Goal: Task Accomplishment & Management: Use online tool/utility

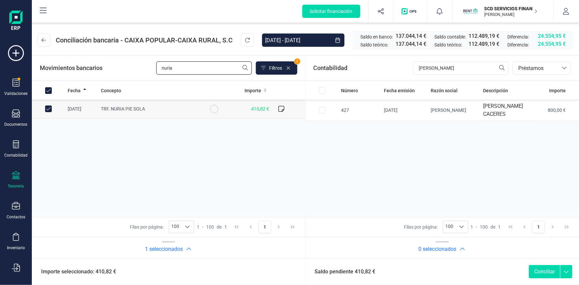
drag, startPoint x: 177, startPoint y: 66, endPoint x: 119, endPoint y: 69, distance: 58.1
click at [119, 69] on div "Movimientos bancarios nuria Filtros 1" at bounding box center [168, 67] width 257 height 13
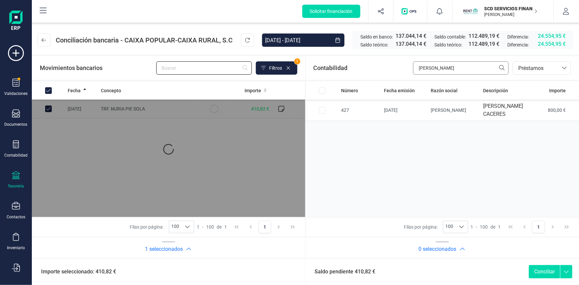
checkbox input "false"
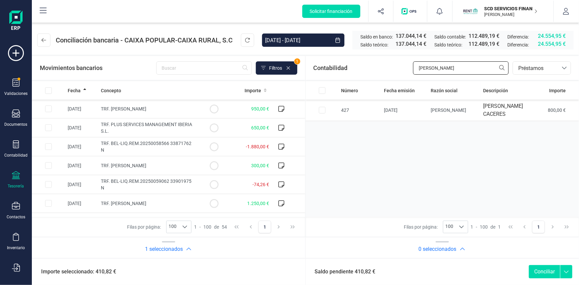
drag, startPoint x: 448, startPoint y: 66, endPoint x: 384, endPoint y: 69, distance: 64.1
click at [385, 69] on div "Contabilidad isabel fel bancos.conciliacion.modal.headerLoan bancos.conciliacio…" at bounding box center [443, 68] width 274 height 24
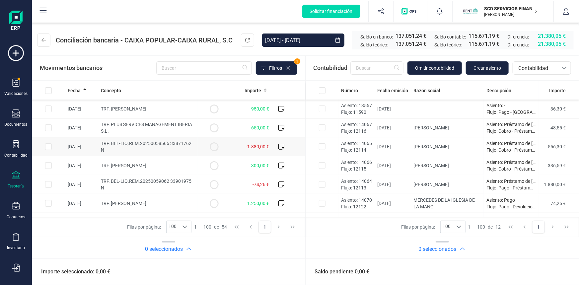
click at [50, 146] on input "Row Selected 4130dc10-6999-487c-9477-dc175fd4f0c0" at bounding box center [48, 146] width 7 height 7
checkbox input "true"
click at [322, 184] on input "Row Selected 60c429c8-c5a6-430f-a953-f56461e4de35" at bounding box center [322, 184] width 7 height 7
click at [543, 269] on button "Conciliar" at bounding box center [544, 271] width 31 height 13
checkbox input "false"
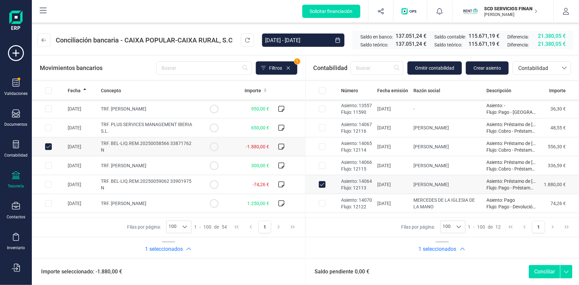
checkbox input "false"
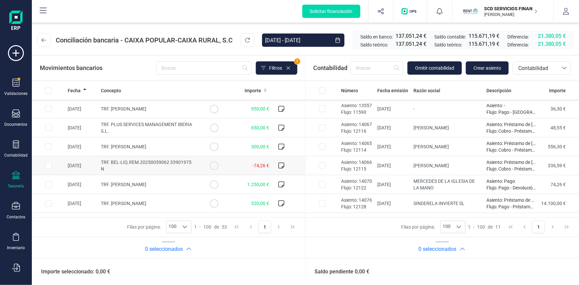
click at [48, 166] on input "Row Selected c046db1b-e9a6-4b0b-808b-789c09123f2c" at bounding box center [48, 165] width 7 height 7
checkbox input "true"
click at [323, 183] on input "Row Selected 2fc580b4-c271-4875-9c07-4aedf1cd2363" at bounding box center [322, 184] width 7 height 7
checkbox input "true"
click at [542, 271] on button "Conciliar" at bounding box center [544, 271] width 31 height 13
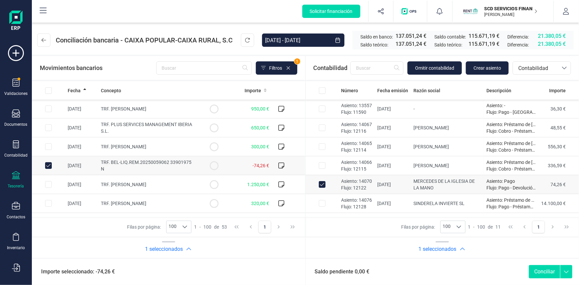
checkbox input "false"
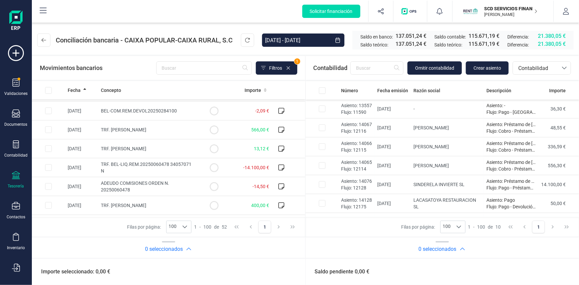
scroll to position [724, 0]
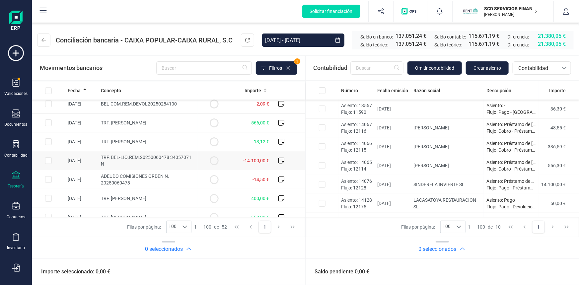
click at [49, 159] on input "Row Selected a5938663-6f96-4c6a-b224-3d66119a7146" at bounding box center [48, 160] width 7 height 7
checkbox input "true"
click at [322, 184] on input "Row Selected 784fbaaf-89c1-4763-a8ed-42999ecd500b" at bounding box center [322, 184] width 7 height 7
click at [538, 272] on button "Conciliar" at bounding box center [544, 271] width 31 height 13
checkbox input "false"
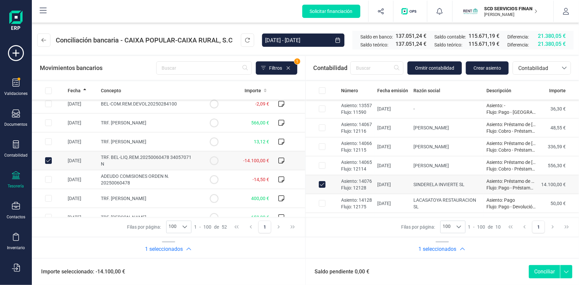
checkbox input "false"
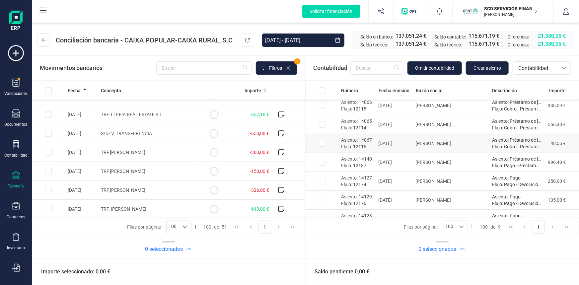
scroll to position [52, 0]
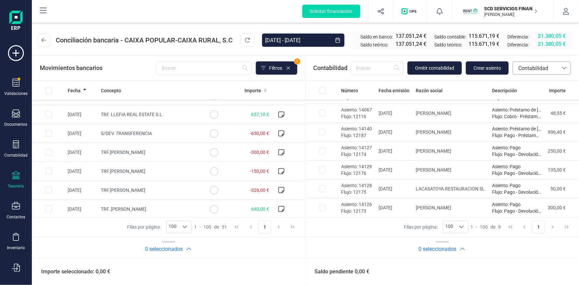
click at [544, 67] on span "Contabilidad" at bounding box center [536, 68] width 40 height 8
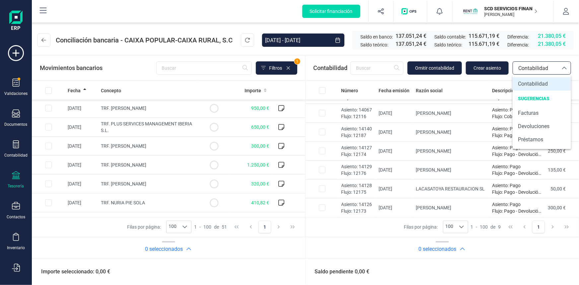
scroll to position [0, 0]
click at [48, 203] on input "Row Selected cbb601f5-d5a4-44e4-8c62-9d91ce4f8e18" at bounding box center [48, 203] width 7 height 7
checkbox input "true"
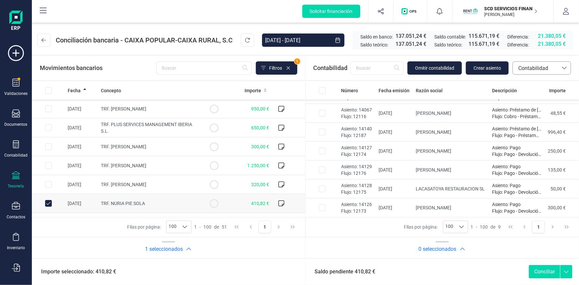
click at [529, 70] on span "Contabilidad" at bounding box center [536, 68] width 40 height 8
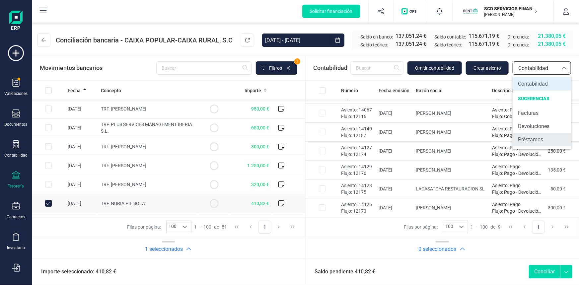
click at [535, 138] on span "Préstamos" at bounding box center [530, 140] width 25 height 8
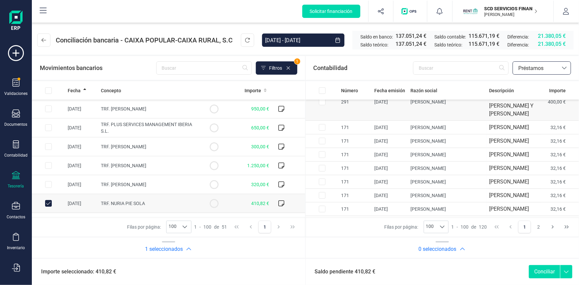
scroll to position [60, 0]
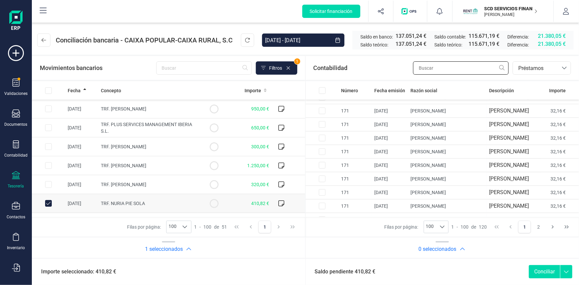
click at [460, 70] on input "text" at bounding box center [461, 67] width 96 height 13
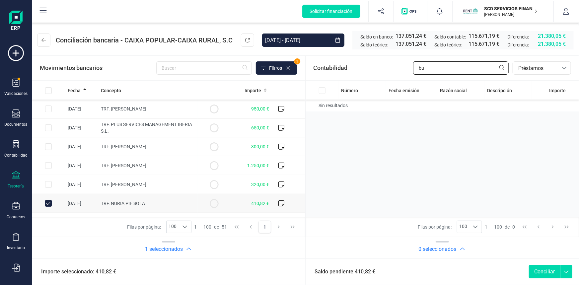
type input "b"
type input "nuria"
click at [321, 109] on input "Row Selected 8a996d6a-36dc-4076-925e-91e0c8ea0e0f" at bounding box center [322, 106] width 7 height 7
checkbox input "true"
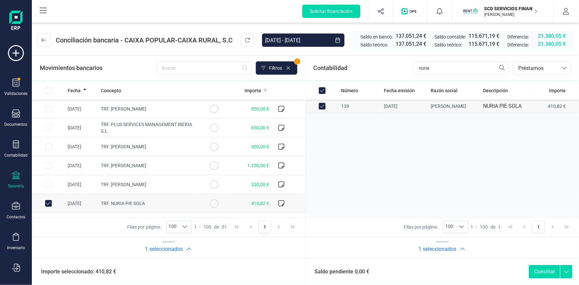
click at [541, 269] on button "Conciliar" at bounding box center [544, 271] width 31 height 13
checkbox input "false"
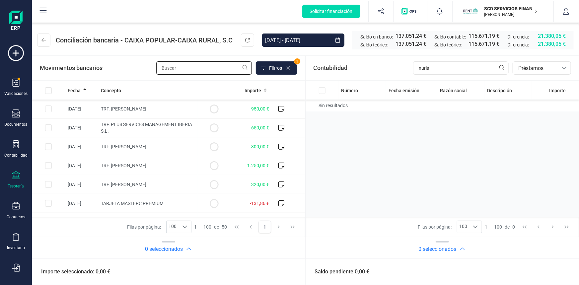
click at [205, 66] on input "text" at bounding box center [204, 67] width 96 height 13
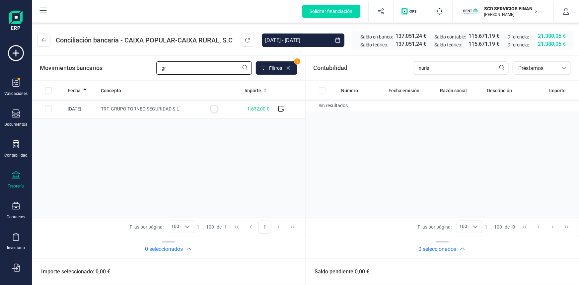
type input "g"
type input "molina"
drag, startPoint x: 433, startPoint y: 67, endPoint x: 359, endPoint y: 65, distance: 74.7
click at [368, 70] on div "Contabilidad nuria bancos.conciliacion.modal.headerLoan bancos.conciliacion.mod…" at bounding box center [443, 68] width 274 height 24
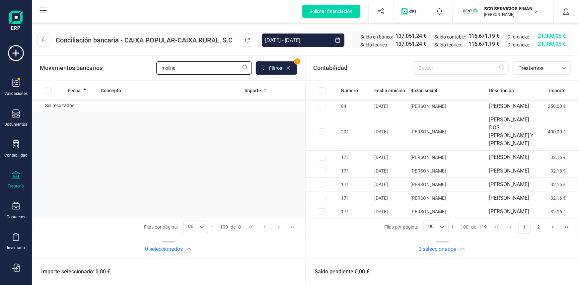
drag, startPoint x: 215, startPoint y: 66, endPoint x: 127, endPoint y: 69, distance: 88.3
click at [127, 69] on div "Movimientos bancarios molina Filtros 1" at bounding box center [168, 67] width 257 height 13
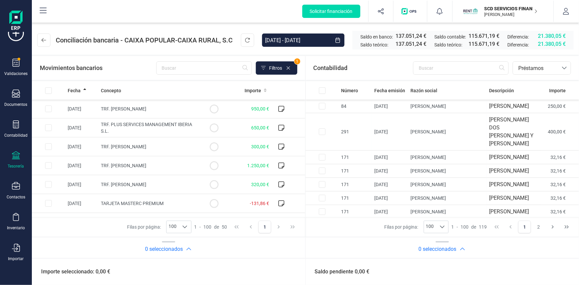
scroll to position [45, 0]
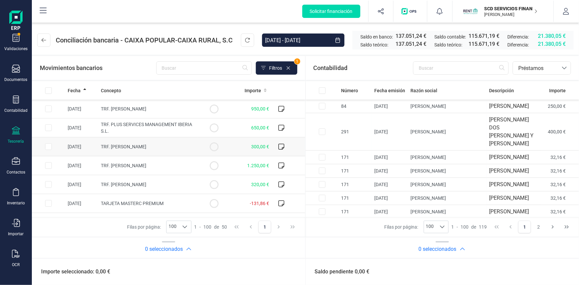
drag, startPoint x: 47, startPoint y: 166, endPoint x: 133, endPoint y: 137, distance: 90.5
click at [47, 166] on input "Row Selected 7a51c620-a3f3-4494-b08d-220f4ffcafb4" at bounding box center [48, 165] width 7 height 7
checkbox input "true"
click at [448, 66] on input "text" at bounding box center [461, 67] width 96 height 13
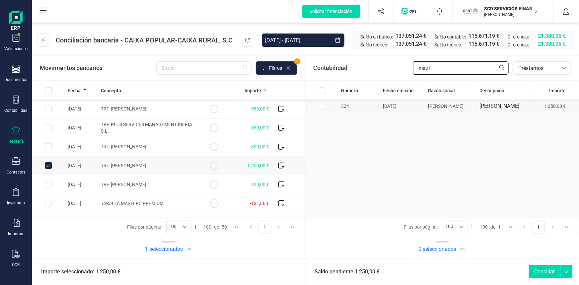
type input "matti"
click at [322, 108] on input "Row Selected f8161ec7-e9f9-4f1e-bb61-f32c2ad8a5de" at bounding box center [322, 106] width 7 height 7
checkbox input "true"
click at [542, 272] on button "Conciliar" at bounding box center [544, 271] width 31 height 13
checkbox input "false"
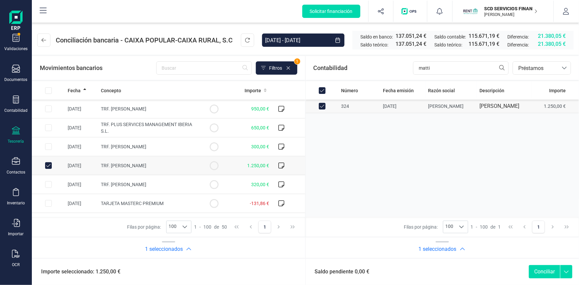
checkbox input "false"
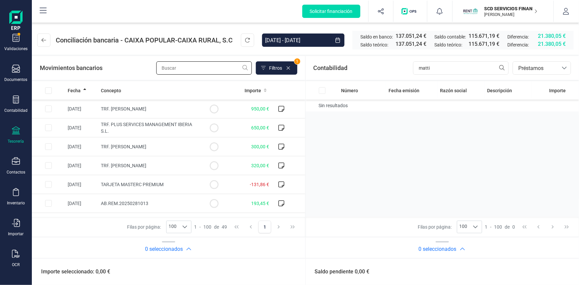
click at [167, 68] on input "text" at bounding box center [204, 67] width 96 height 13
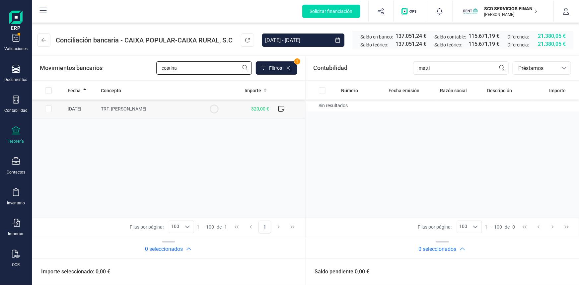
type input "costina"
click at [52, 110] on td at bounding box center [48, 109] width 33 height 19
checkbox input "true"
drag, startPoint x: 439, startPoint y: 66, endPoint x: 346, endPoint y: 75, distance: 93.4
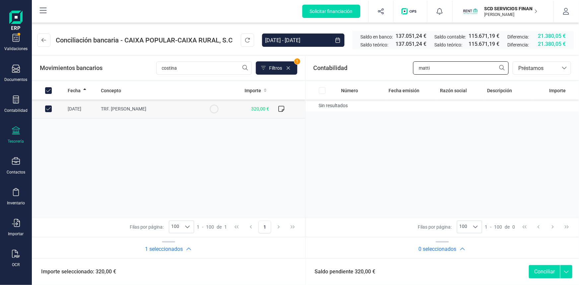
click at [360, 72] on div "Contabilidad matti bancos.conciliacion.modal.headerLoan bancos.conciliacion.mod…" at bounding box center [443, 68] width 274 height 24
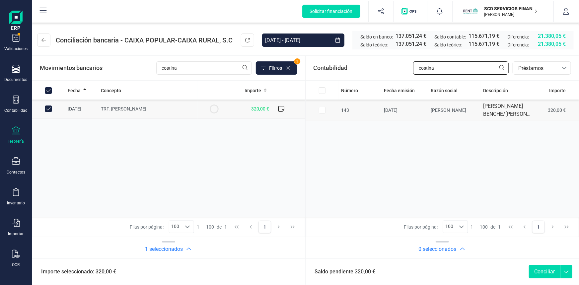
type input "costina"
click at [325, 112] on input "Row Selected bbf95dac-dae7-4156-8f6e-6a09747865bf" at bounding box center [322, 110] width 7 height 7
checkbox input "true"
click at [547, 271] on button "Conciliar" at bounding box center [544, 271] width 31 height 13
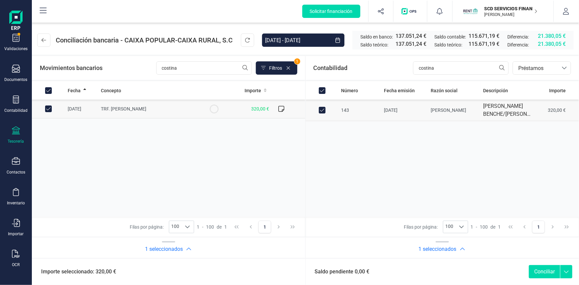
checkbox input "false"
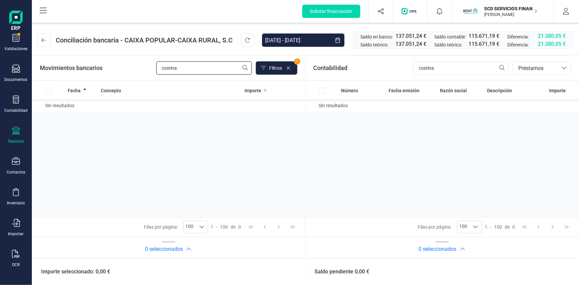
drag, startPoint x: 181, startPoint y: 72, endPoint x: 107, endPoint y: 70, distance: 73.7
click at [110, 66] on div "Movimientos bancarios costina Filtros 1" at bounding box center [168, 67] width 257 height 13
type input "mensa"
click at [48, 110] on input "Row Selected 65c93b83-864e-487d-a650-b25b39aec8dc" at bounding box center [48, 109] width 7 height 7
checkbox input "true"
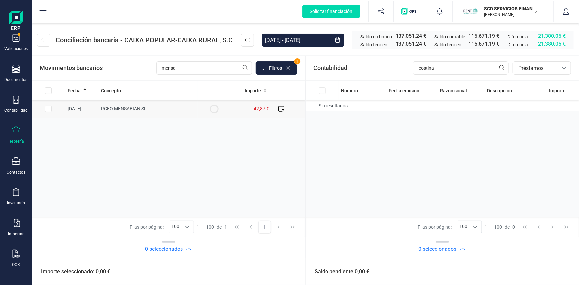
checkbox input "true"
drag, startPoint x: 478, startPoint y: 68, endPoint x: 369, endPoint y: 70, distance: 108.8
click at [372, 70] on div "Contabilidad costina bancos.conciliacion.modal.headerLoan bancos.conciliacion.m…" at bounding box center [443, 68] width 274 height 24
type input "mensa"
click at [528, 67] on span "Préstamos" at bounding box center [536, 68] width 40 height 8
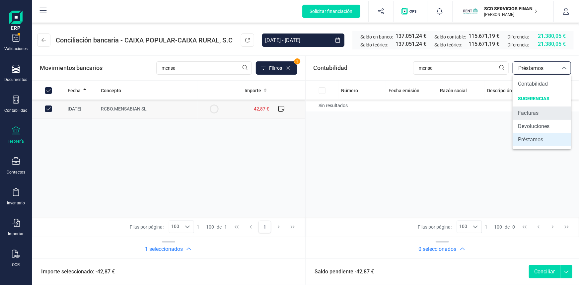
click at [528, 115] on span "Facturas" at bounding box center [528, 113] width 21 height 8
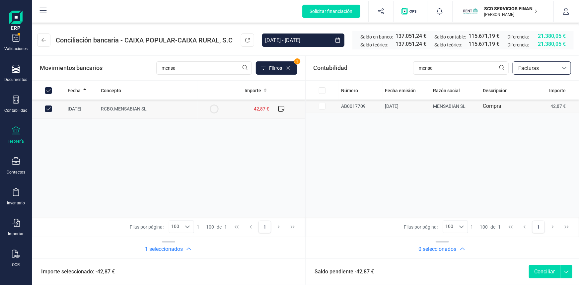
click at [320, 105] on input "Row Selected d0d9ab11-63fb-45a0-8705-1c72c0274e26" at bounding box center [322, 106] width 7 height 7
checkbox input "true"
click at [538, 274] on button "Conciliar" at bounding box center [544, 271] width 31 height 13
checkbox input "false"
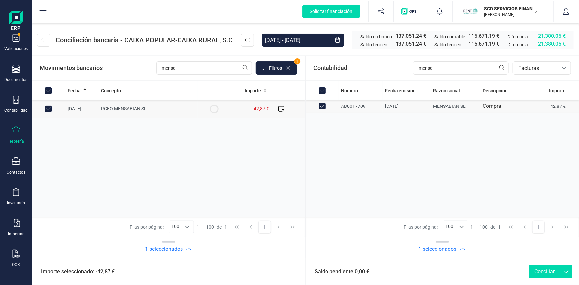
checkbox input "false"
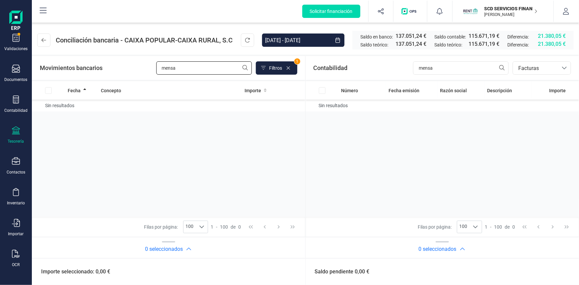
drag, startPoint x: 183, startPoint y: 67, endPoint x: 111, endPoint y: 68, distance: 71.7
click at [117, 67] on div "Movimientos bancarios mensa Filtros 1" at bounding box center [168, 67] width 257 height 13
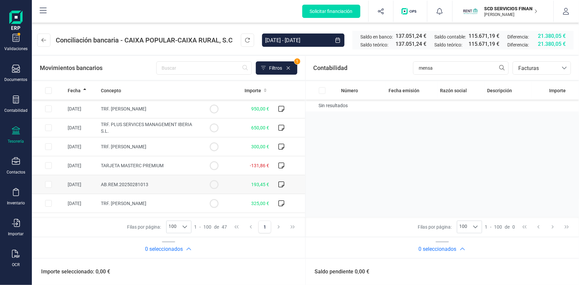
click at [50, 181] on input "Row Selected df8e0ed4-0f1c-4f59-9368-0da17a945fab" at bounding box center [48, 184] width 7 height 7
checkbox input "true"
drag, startPoint x: 438, startPoint y: 68, endPoint x: 375, endPoint y: 78, distance: 63.9
click at [385, 72] on div "Contabilidad mensa bancos.conciliacion.modal.headerInvoce bancos.conciliacion.m…" at bounding box center [443, 68] width 274 height 24
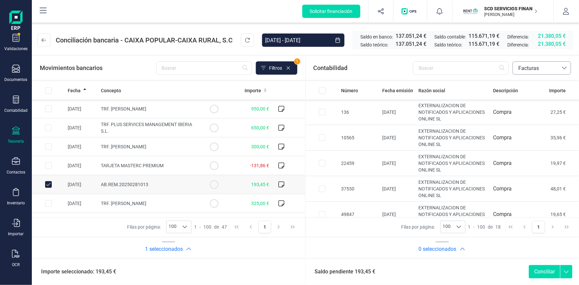
click at [530, 69] on span "Facturas" at bounding box center [536, 68] width 40 height 8
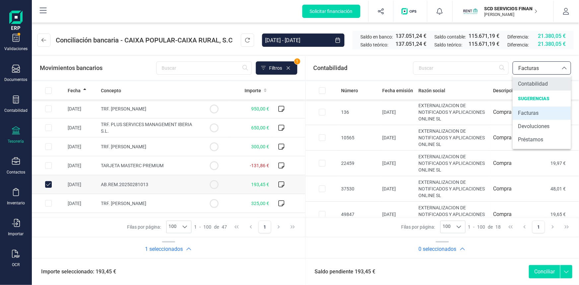
click at [527, 85] on span "Contabilidad" at bounding box center [533, 84] width 30 height 8
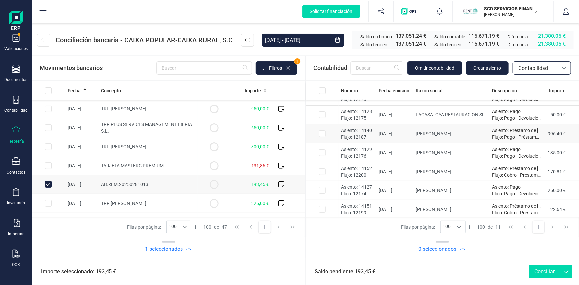
scroll to position [90, 0]
click at [323, 169] on input "Row Selected e008e21d-31fd-4f91-8c6f-c719b0608546" at bounding box center [322, 170] width 7 height 7
checkbox input "true"
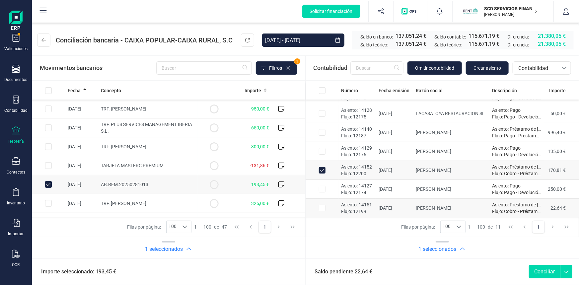
click at [325, 206] on td at bounding box center [322, 208] width 33 height 19
checkbox input "true"
click at [546, 271] on button "Conciliar" at bounding box center [544, 271] width 31 height 13
checkbox input "false"
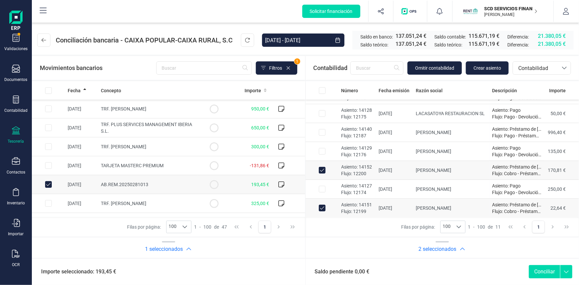
checkbox input "false"
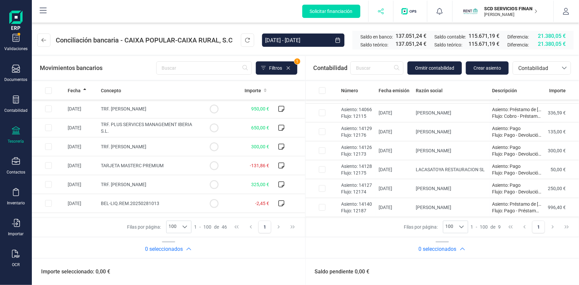
scroll to position [52, 0]
drag, startPoint x: 48, startPoint y: 201, endPoint x: 63, endPoint y: 205, distance: 15.1
click at [48, 201] on input "Row Selected 430bea1d-0997-4003-92a3-7180b9d52aeb" at bounding box center [48, 203] width 7 height 7
checkbox input "true"
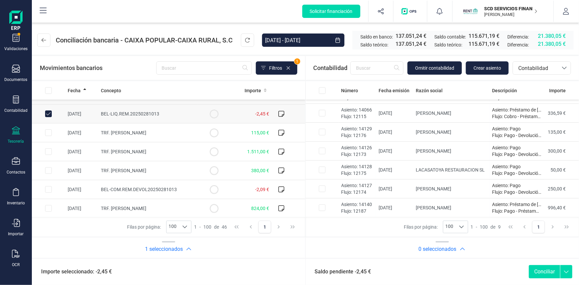
scroll to position [90, 0]
click at [49, 187] on input "Row Selected 1d0a855d-f5a5-417f-94fd-1c43bc44fc6d" at bounding box center [48, 188] width 7 height 7
checkbox input "true"
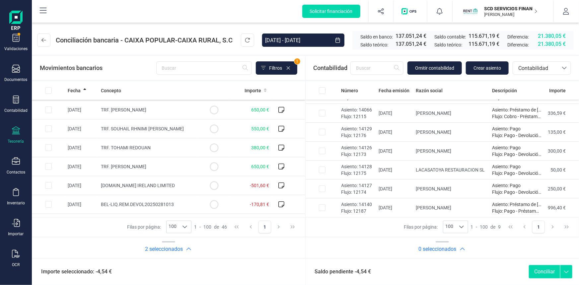
scroll to position [362, 0]
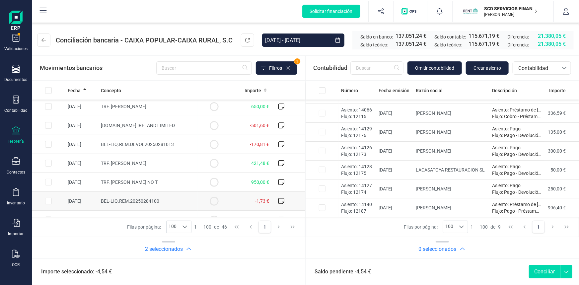
click at [47, 199] on input "Row Selected f4da1d8b-2186-4693-8877-8d2cc900a309" at bounding box center [48, 201] width 7 height 7
checkbox input "true"
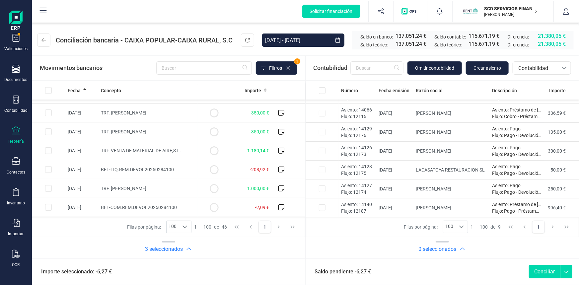
scroll to position [543, 0]
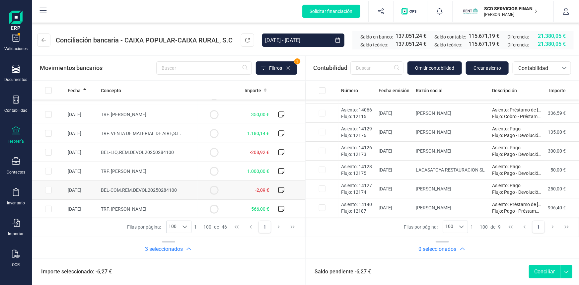
click at [50, 189] on input "Row Selected d844d3a4-6d65-49ba-b1ed-dc0ce5656500" at bounding box center [48, 190] width 7 height 7
checkbox input "true"
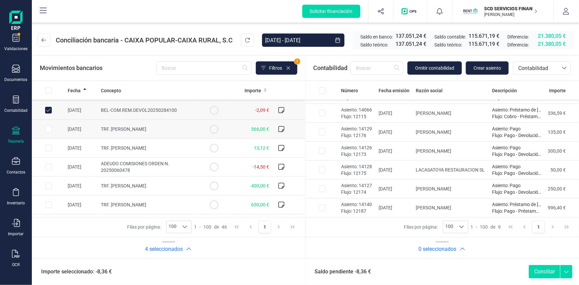
scroll to position [633, 0]
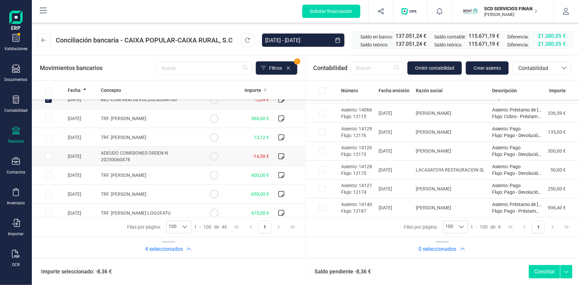
click at [48, 154] on input "Row Selected 745085f6-37db-4ff0-a407-667659b5a1ba" at bounding box center [48, 156] width 7 height 7
checkbox input "true"
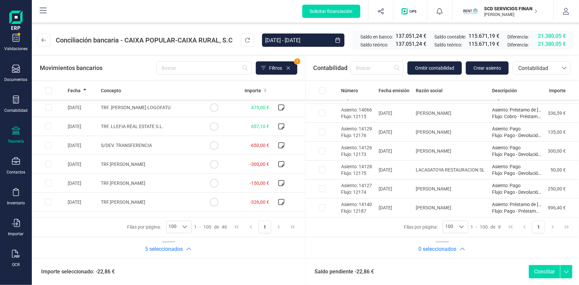
scroll to position [751, 0]
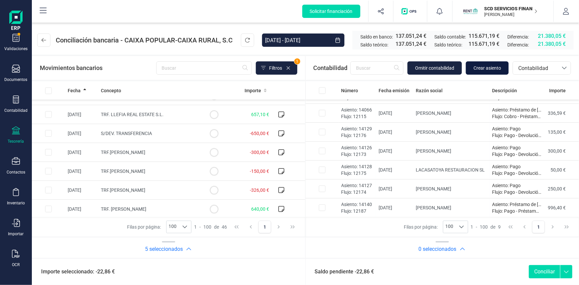
click at [488, 68] on span "Crear asiento" at bounding box center [487, 68] width 28 height 7
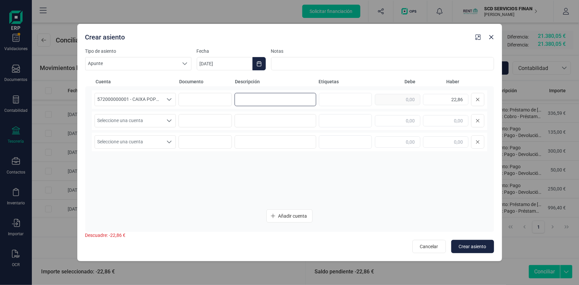
click at [266, 99] on input at bounding box center [276, 99] width 82 height 13
type input "comisiones"
click at [173, 121] on div "Seleccione una cuenta" at bounding box center [169, 120] width 13 height 13
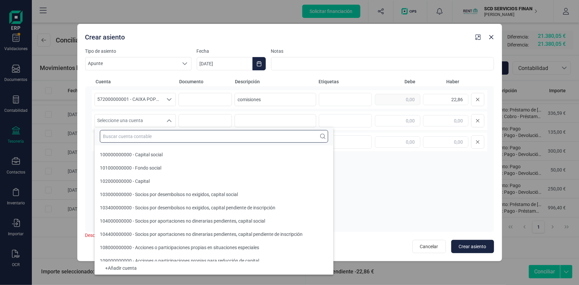
click at [146, 135] on input "text" at bounding box center [214, 136] width 228 height 13
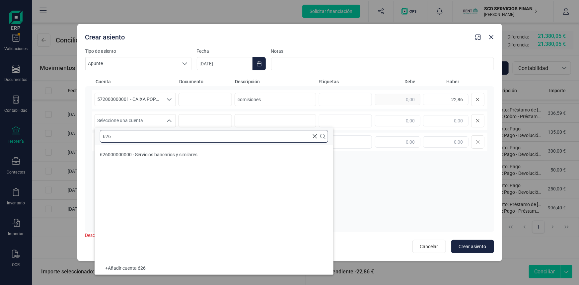
scroll to position [0, 0]
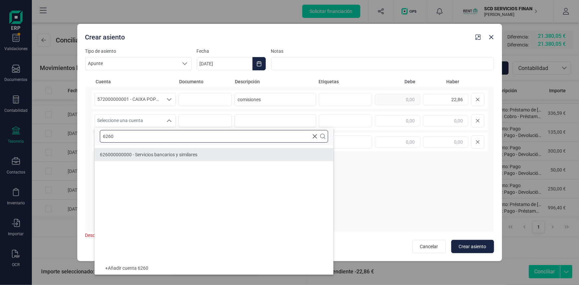
type input "6260"
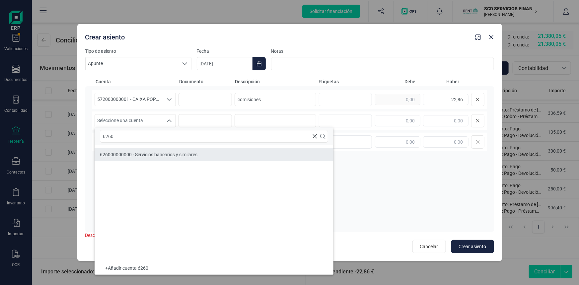
click at [168, 156] on span "626000000000 - Servicios bancarios y similares" at bounding box center [149, 154] width 98 height 5
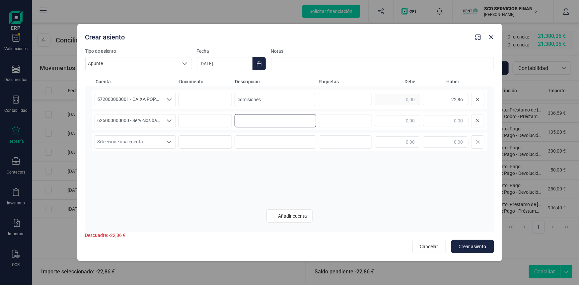
click at [243, 123] on input at bounding box center [276, 120] width 82 height 13
drag, startPoint x: 272, startPoint y: 99, endPoint x: 172, endPoint y: 95, distance: 100.6
click at [172, 95] on div "572000000001 - CAIXA POPULAR-CAIXA RURAL, S.C.C.V. 572000000001 - CAIXA POPULAR…" at bounding box center [289, 99] width 395 height 19
click at [250, 122] on input at bounding box center [276, 120] width 82 height 13
paste input "comisiones"
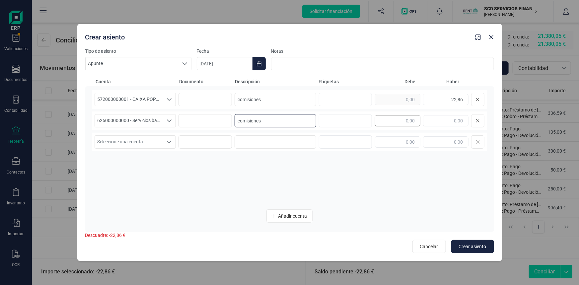
type input "comisiones"
click at [376, 120] on input "text" at bounding box center [397, 120] width 45 height 11
type input "22,86"
click at [475, 245] on span "Crear asiento" at bounding box center [473, 246] width 28 height 7
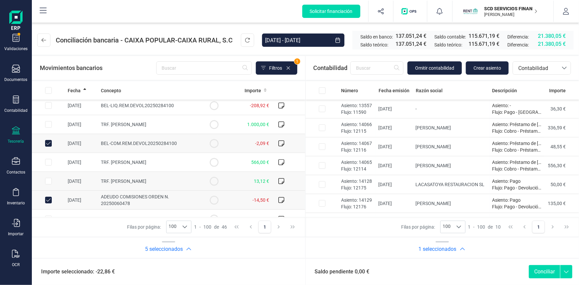
scroll to position [603, 0]
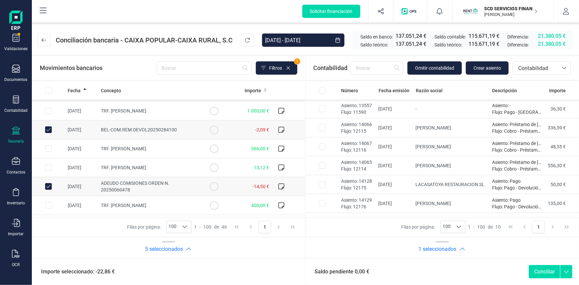
click at [540, 271] on button "Conciliar" at bounding box center [544, 271] width 31 height 13
checkbox input "false"
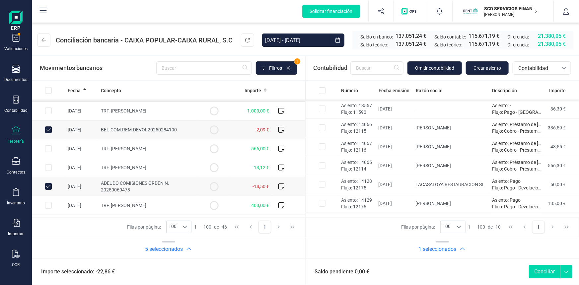
checkbox input "false"
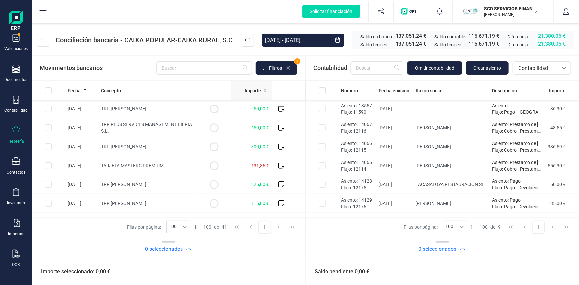
scroll to position [0, 0]
drag, startPoint x: 47, startPoint y: 128, endPoint x: 110, endPoint y: 137, distance: 63.7
click at [47, 128] on input "Row Selected eeabc54f-9f60-4d0b-b12a-7db5fc6f5334" at bounding box center [48, 127] width 7 height 7
checkbox input "true"
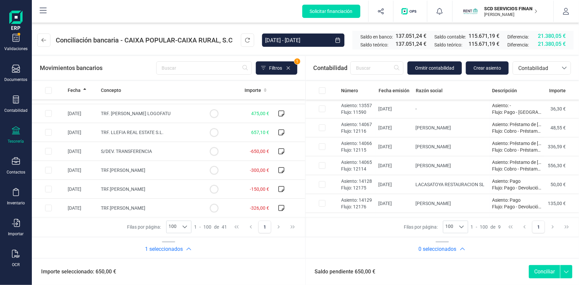
scroll to position [657, 0]
click at [48, 131] on input "Row Selected 72e79dd4-b3f8-4b7e-9d73-21b5b88fc740" at bounding box center [48, 133] width 7 height 7
checkbox input "true"
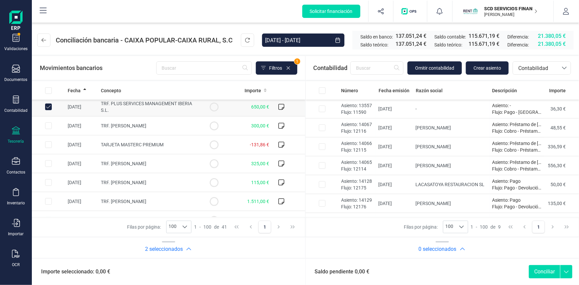
scroll to position [0, 0]
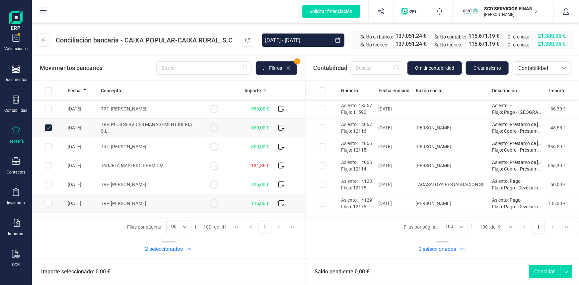
drag, startPoint x: 50, startPoint y: 203, endPoint x: 68, endPoint y: 202, distance: 17.9
click at [50, 203] on input "Row Selected d4ff7ba1-0dc3-485a-888e-99cc11cfec98" at bounding box center [48, 203] width 7 height 7
checkbox input "true"
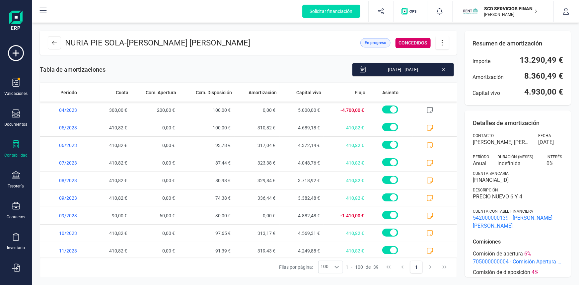
scroll to position [528, 0]
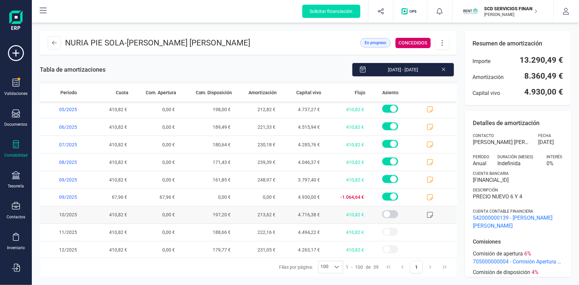
click at [427, 214] on icon at bounding box center [430, 215] width 7 height 7
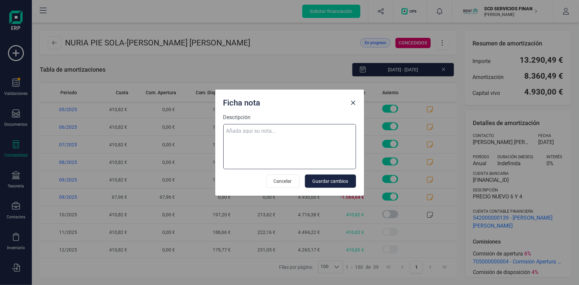
click at [276, 129] on textarea "Descripción" at bounding box center [289, 146] width 133 height 45
paste textarea "05-oct-25 10 trf. nuria pie sola 410,82"
type textarea "05-oct-25 10 trf. nuria pie sola 410,82"
click at [336, 181] on span "Guardar cambios" at bounding box center [331, 181] width 36 height 7
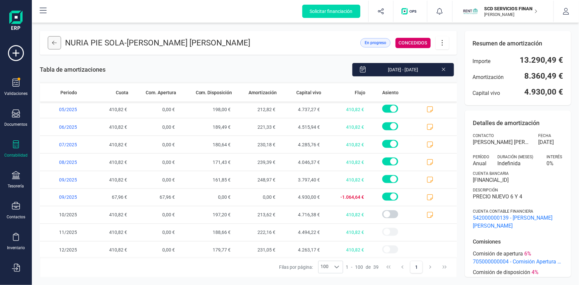
click at [56, 42] on icon at bounding box center [54, 42] width 5 height 5
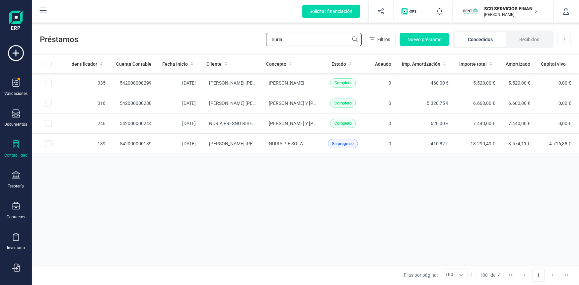
drag, startPoint x: 291, startPoint y: 38, endPoint x: 190, endPoint y: 42, distance: 100.6
click at [192, 41] on div "Préstamos nuria Filtros Nuevo préstamo Concedidos Recibidos Descargar Excel" at bounding box center [305, 38] width 547 height 31
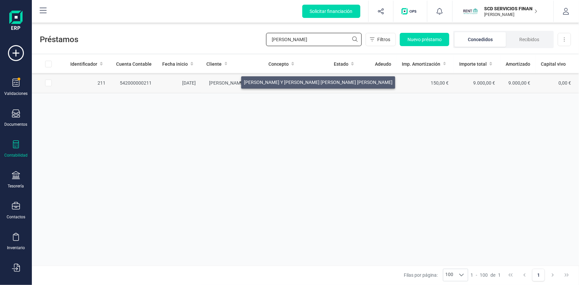
type input "gregoria"
click at [233, 81] on span "GREGORIA FLORES Y JUAN CARLOS MOLINA C.B." at bounding box center [283, 82] width 149 height 5
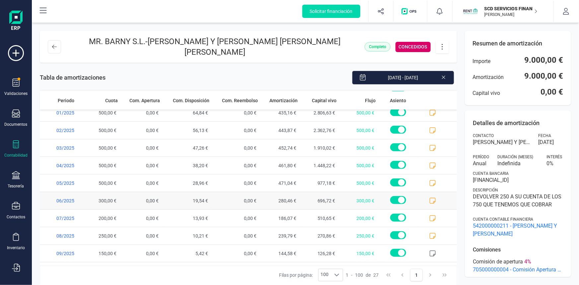
scroll to position [318, 0]
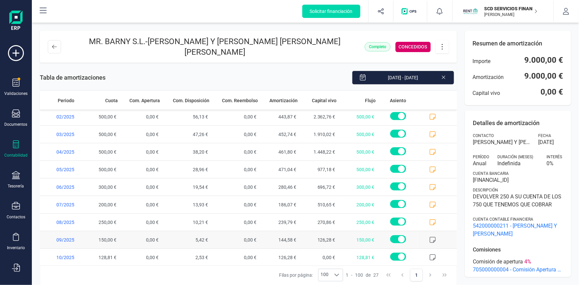
click at [429, 237] on icon at bounding box center [432, 240] width 7 height 7
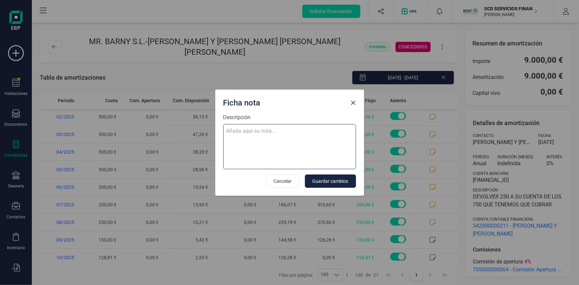
click at [282, 127] on textarea "Descripción" at bounding box center [289, 146] width 133 height 45
paste textarea "06-sep-25 9 trf. gregoria flores y juan carlos molina cb"
drag, startPoint x: 334, startPoint y: 178, endPoint x: 277, endPoint y: 138, distance: 69.8
click at [279, 138] on form "Descripción 06-sep-25 9 trf. gregoria flores y juan carlos molina cb Cancelar G…" at bounding box center [289, 150] width 133 height 74
click at [276, 139] on textarea "06-sep-25 9 trf. gregoria flores y juan carlos molina cb" at bounding box center [289, 146] width 133 height 45
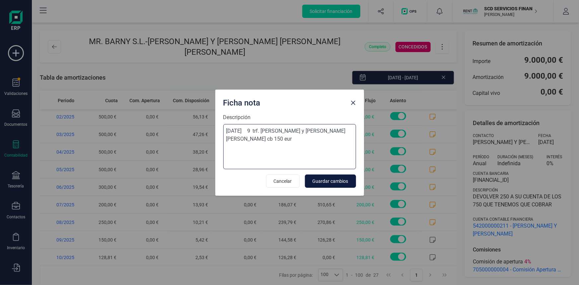
type textarea "06-sep-25 9 trf. gregoria flores y juan carlos molina cb 150 eur"
click at [323, 181] on span "Guardar cambios" at bounding box center [331, 181] width 36 height 7
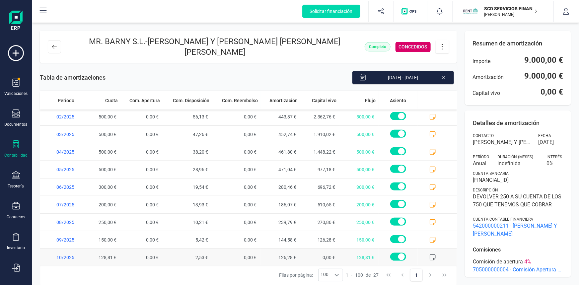
click at [429, 254] on icon at bounding box center [432, 257] width 7 height 7
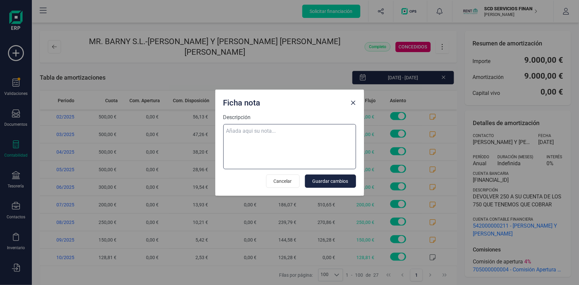
click at [270, 129] on textarea "Descripción" at bounding box center [289, 146] width 133 height 45
paste textarea "05-oct-25 10 trf. gregoria flores y juan carlos molina cb 128,81"
type textarea "05-oct-25 10 trf. gregoria flores y juan carlos molina cb 128,81"
click at [333, 178] on span "Guardar cambios" at bounding box center [331, 181] width 36 height 7
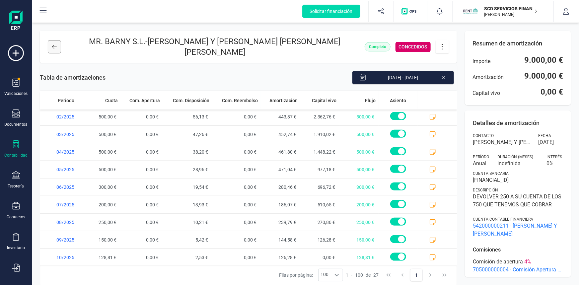
click at [55, 44] on icon at bounding box center [54, 46] width 5 height 5
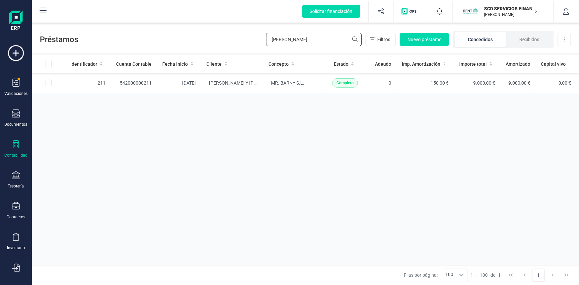
click at [211, 46] on div "Préstamos gregoria Filtros Nuevo préstamo Concedidos Recibidos Descargar Excel" at bounding box center [305, 38] width 547 height 31
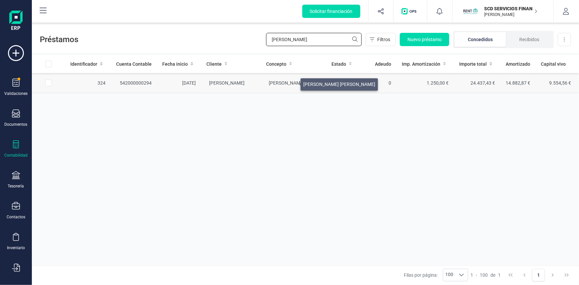
type input "mattia"
click at [293, 83] on span "[PERSON_NAME]" at bounding box center [305, 82] width 72 height 5
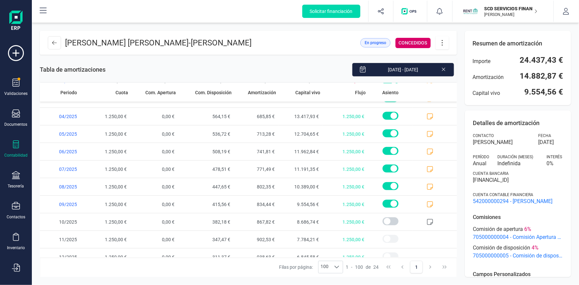
scroll to position [265, 0]
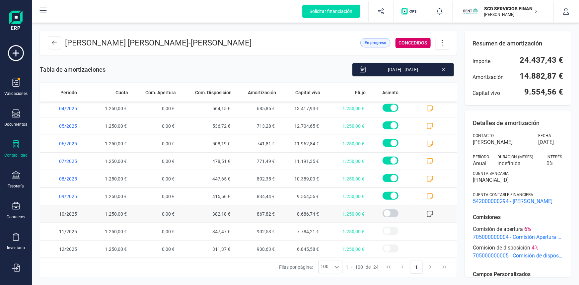
click at [427, 212] on icon at bounding box center [430, 214] width 7 height 7
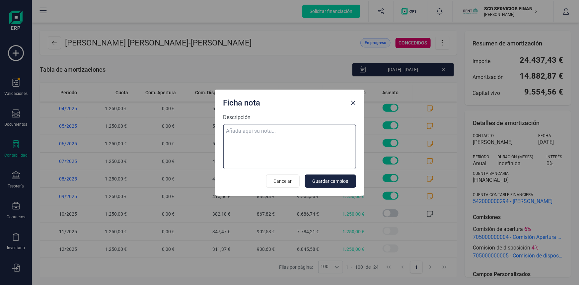
click at [286, 129] on textarea "Descripción" at bounding box center [289, 146] width 133 height 45
paste textarea "05-oct-25 10 trf. mattia mura ferrario 1.250,00"
type textarea "05-oct-25 10 trf. mattia mura ferrario 1.250,00"
click at [327, 183] on span "Guardar cambios" at bounding box center [331, 181] width 36 height 7
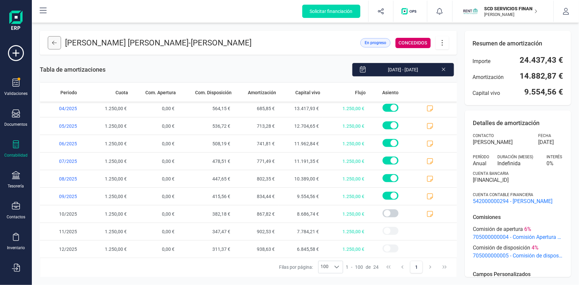
click at [55, 42] on icon at bounding box center [54, 42] width 5 height 5
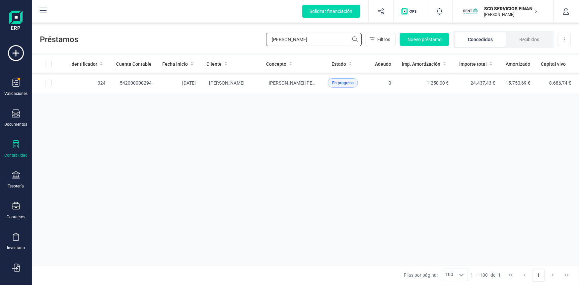
drag, startPoint x: 297, startPoint y: 39, endPoint x: 207, endPoint y: 37, distance: 89.9
click at [207, 36] on div "Préstamos mattia Filtros Nuevo préstamo Concedidos Recibidos Descargar Excel" at bounding box center [305, 38] width 547 height 31
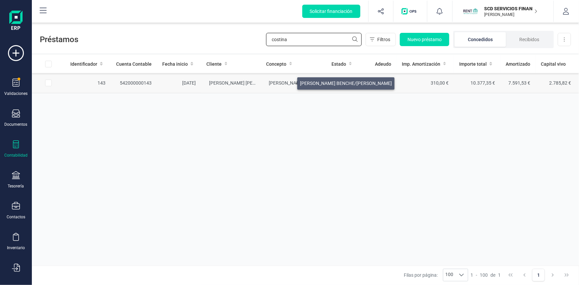
type input "costina"
click at [289, 82] on span "[PERSON_NAME] BENCHE/[PERSON_NAME]" at bounding box center [315, 82] width 92 height 5
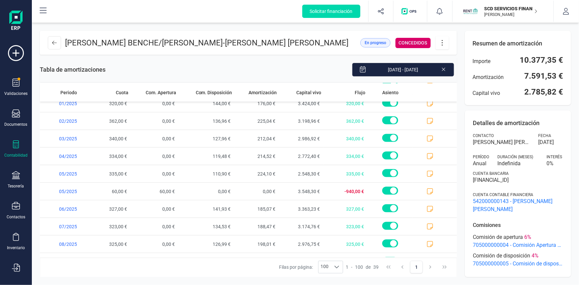
scroll to position [528, 0]
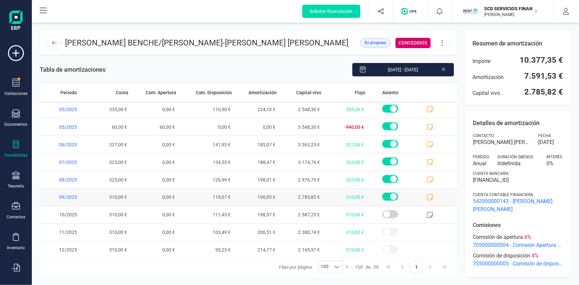
click at [427, 201] on icon at bounding box center [430, 197] width 7 height 7
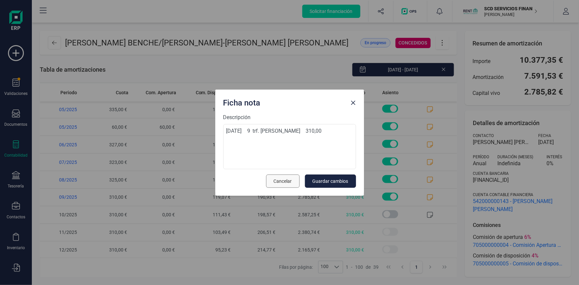
click at [282, 180] on span "Cancelar" at bounding box center [283, 181] width 18 height 7
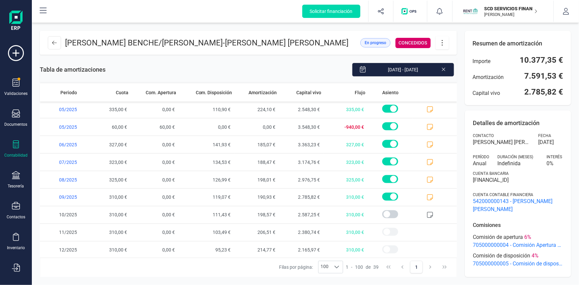
click at [444, 44] on icon at bounding box center [442, 42] width 13 height 7
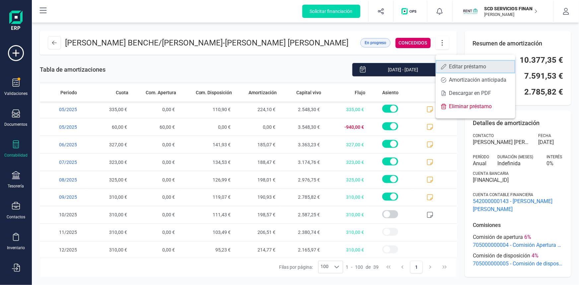
click at [448, 66] on link "Editar préstamo" at bounding box center [476, 66] width 80 height 13
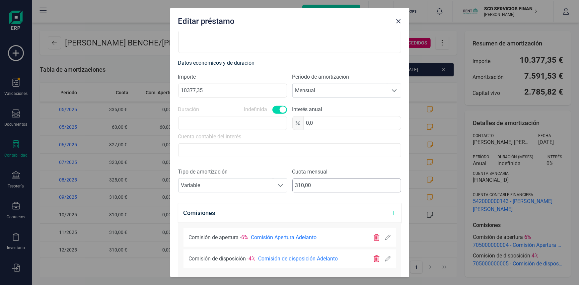
scroll to position [151, 0]
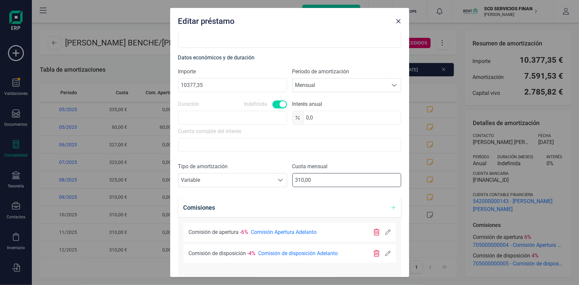
click at [297, 177] on input "310,00" at bounding box center [346, 180] width 109 height 14
type input "320,00"
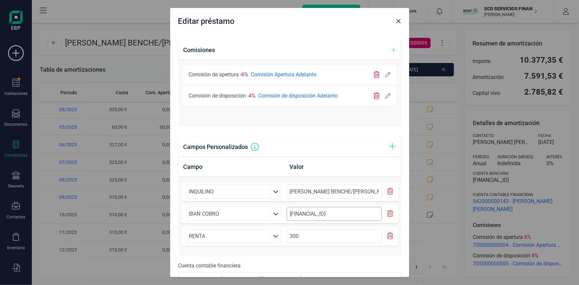
scroll to position [348, 0]
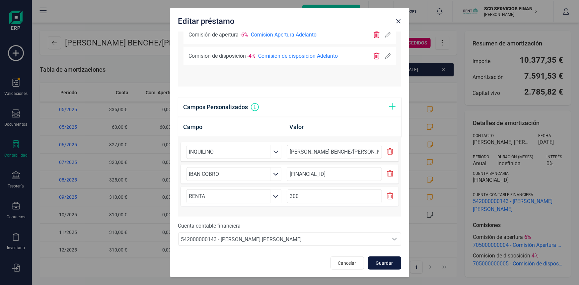
click at [381, 263] on span "Guardar" at bounding box center [385, 263] width 18 height 7
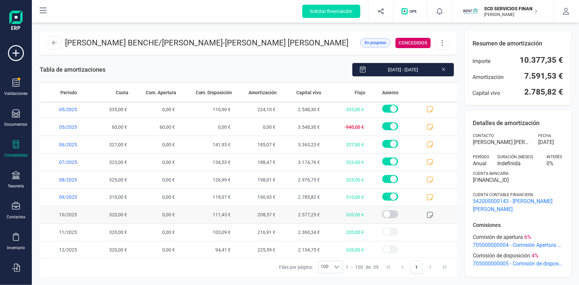
click at [427, 218] on icon at bounding box center [430, 215] width 7 height 7
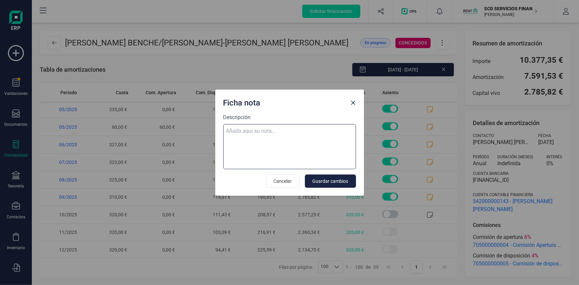
click at [264, 129] on textarea "Descripción" at bounding box center [289, 146] width 133 height 45
paste textarea "06-oct-25 10 trf. costina adriana benche 320,00"
type textarea "06-oct-25 10 trf. costina adriana benche 320,00"
click at [338, 181] on span "Guardar cambios" at bounding box center [331, 181] width 36 height 7
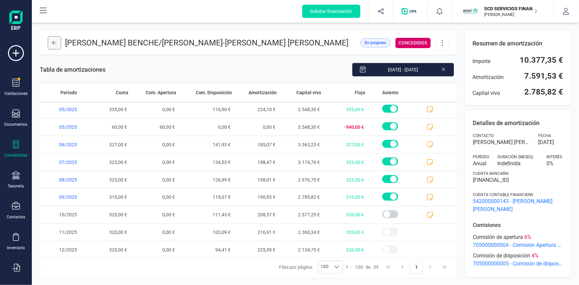
click at [52, 45] on icon at bounding box center [54, 42] width 5 height 5
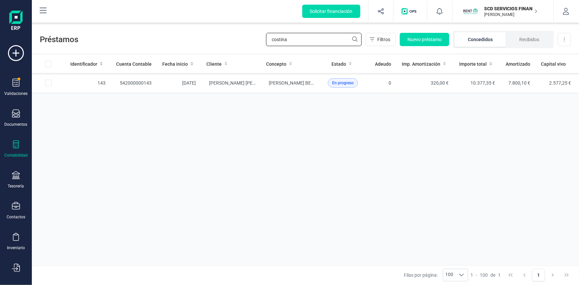
drag, startPoint x: 300, startPoint y: 40, endPoint x: 196, endPoint y: 39, distance: 103.9
click at [210, 40] on div "Préstamos costina Filtros Nuevo préstamo Concedidos Recibidos Descargar Excel" at bounding box center [305, 38] width 547 height 31
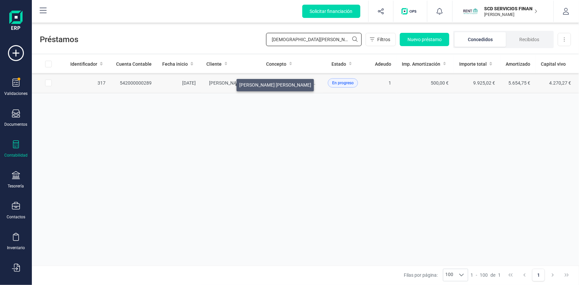
type input "jesus calder"
click at [228, 83] on span "[PERSON_NAME]" at bounding box center [245, 82] width 72 height 5
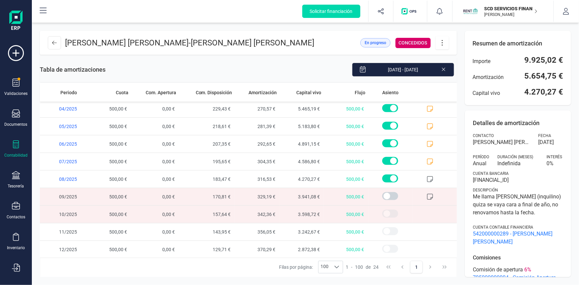
scroll to position [265, 0]
click at [440, 39] on icon at bounding box center [442, 42] width 13 height 7
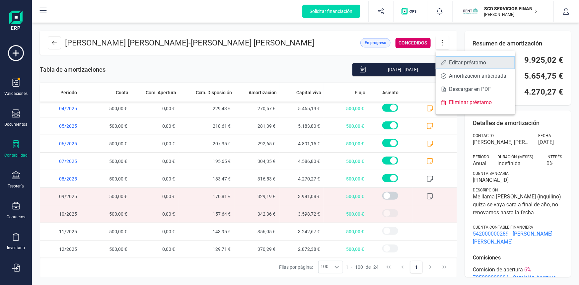
click at [460, 62] on span "Editar préstamo" at bounding box center [479, 62] width 61 height 5
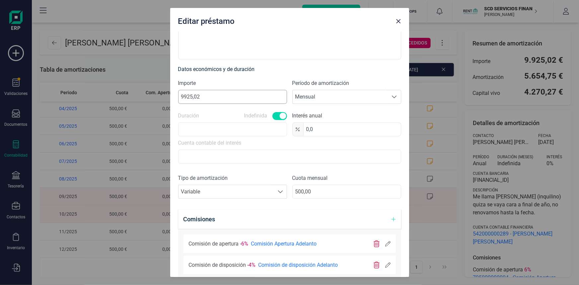
scroll to position [151, 0]
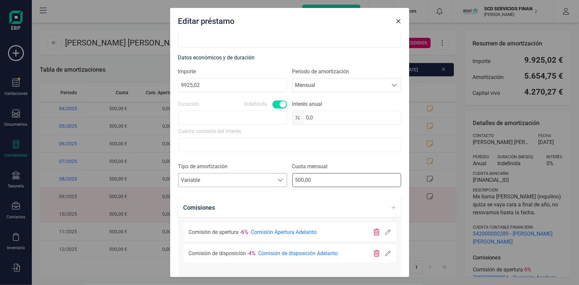
drag, startPoint x: 314, startPoint y: 177, endPoint x: 260, endPoint y: 182, distance: 54.0
click at [263, 181] on div "Tipo de amortización Seleccione un tipo de documento Variable Variable Cuota me…" at bounding box center [289, 178] width 223 height 30
type input "170,81"
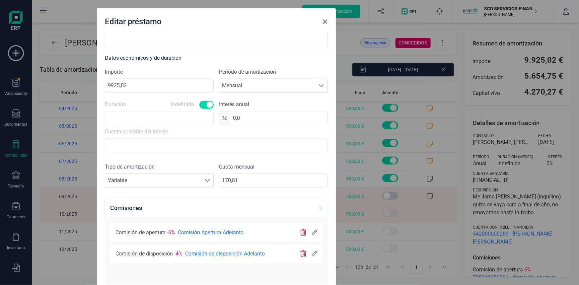
drag, startPoint x: 289, startPoint y: 18, endPoint x: 216, endPoint y: 21, distance: 73.1
click at [216, 21] on div "Editar préstamo" at bounding box center [211, 20] width 218 height 13
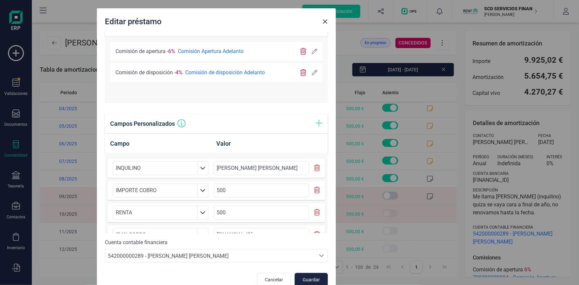
scroll to position [0, 0]
click at [314, 275] on button "Guardar" at bounding box center [311, 279] width 33 height 13
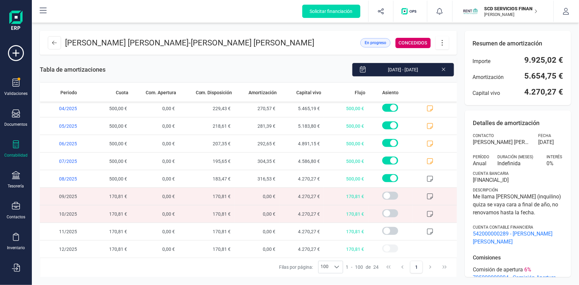
click at [427, 194] on icon at bounding box center [430, 196] width 7 height 7
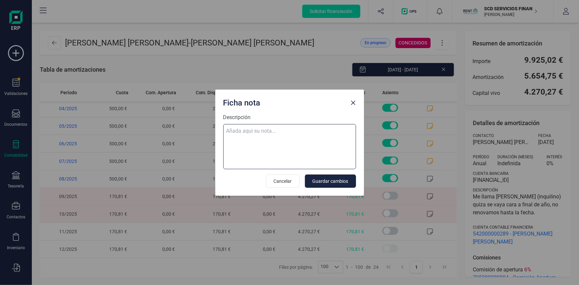
click at [251, 128] on textarea "Descripción" at bounding box center [289, 146] width 133 height 45
paste textarea "06-oct-25 10 ab.rem.20250281013 193,45"
type textarea "06-oct-25 10 ab.rem.20250281013 193,45"
click at [339, 178] on span "Guardar cambios" at bounding box center [331, 181] width 36 height 7
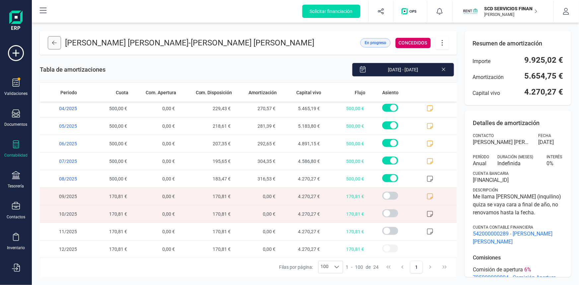
click at [53, 45] on icon at bounding box center [54, 42] width 5 height 5
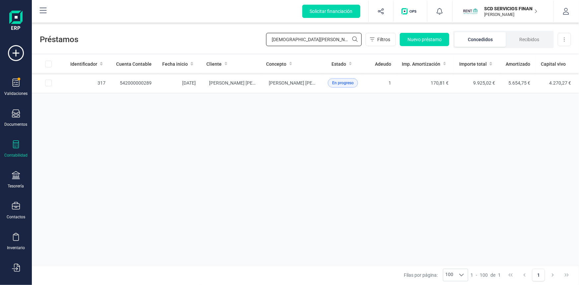
drag, startPoint x: 305, startPoint y: 42, endPoint x: 217, endPoint y: 43, distance: 87.9
click at [219, 43] on div "Préstamos jesus calder Filtros Nuevo préstamo Concedidos Recibidos Descargar Ex…" at bounding box center [305, 38] width 547 height 31
type input "luis mos"
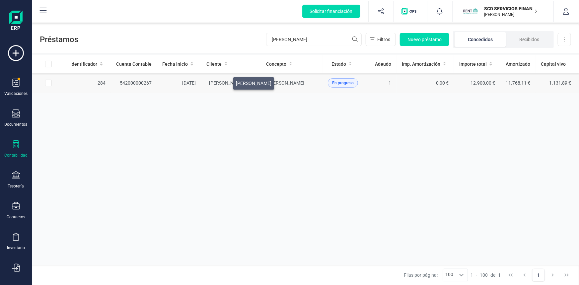
click at [225, 82] on span "[PERSON_NAME]" at bounding box center [227, 82] width 36 height 5
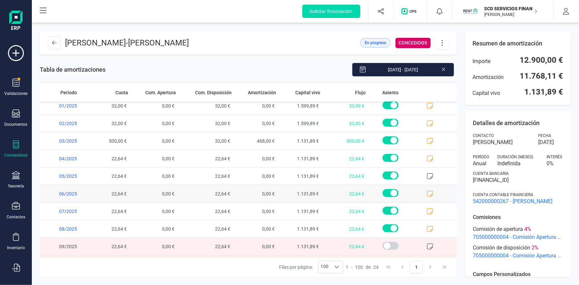
scroll to position [235, 0]
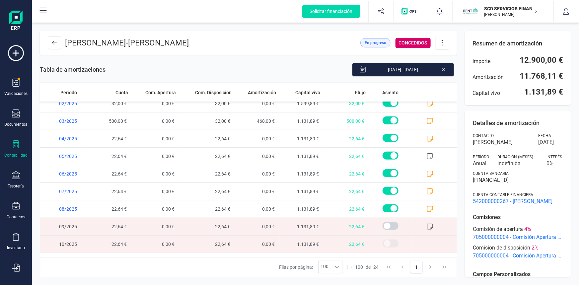
click at [427, 223] on icon at bounding box center [430, 226] width 7 height 7
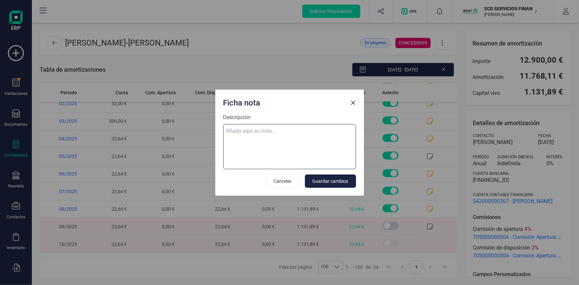
click at [253, 131] on textarea "Descripción" at bounding box center [289, 146] width 133 height 45
paste textarea "06-oct-25 10 ab.rem.20250281013 193,45"
type textarea "06-oct-25 10 ab.rem.20250281013 193,45"
click at [340, 182] on span "Guardar cambios" at bounding box center [331, 181] width 36 height 7
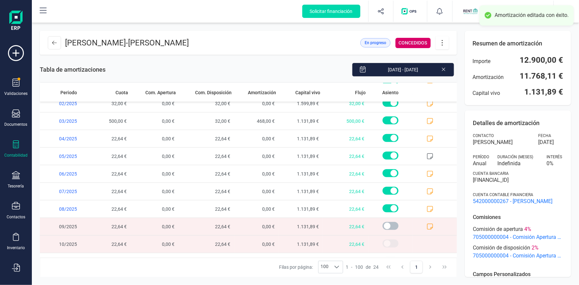
click at [384, 225] on span at bounding box center [391, 226] width 16 height 8
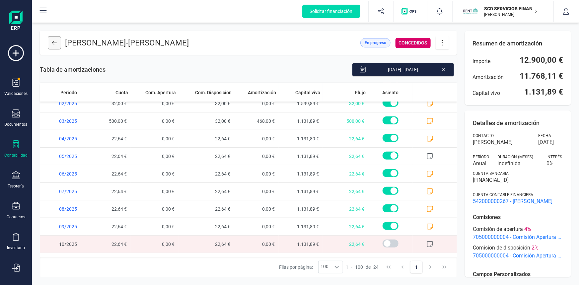
click at [52, 42] on icon at bounding box center [54, 42] width 5 height 5
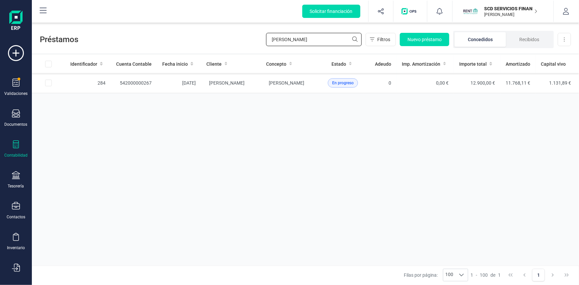
drag, startPoint x: 298, startPoint y: 38, endPoint x: 180, endPoint y: 41, distance: 118.2
click at [182, 40] on div "Préstamos luis mos Filtros Nuevo préstamo Concedidos Recibidos Descargar Excel" at bounding box center [305, 38] width 547 height 31
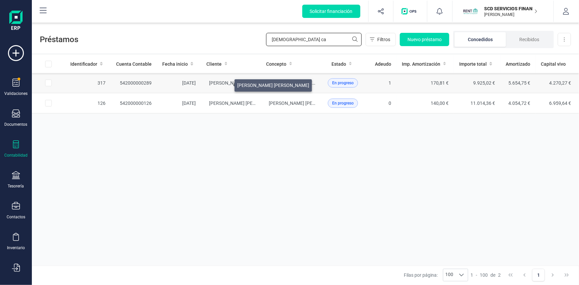
type input "jesus ca"
click at [227, 84] on span "[PERSON_NAME]" at bounding box center [245, 82] width 72 height 5
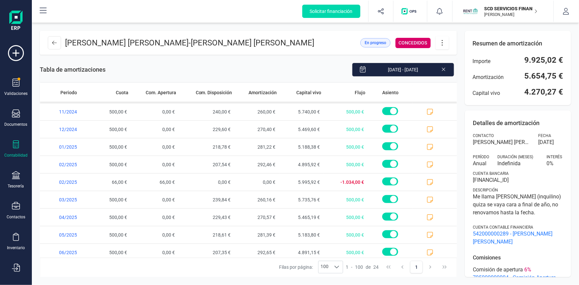
scroll to position [265, 0]
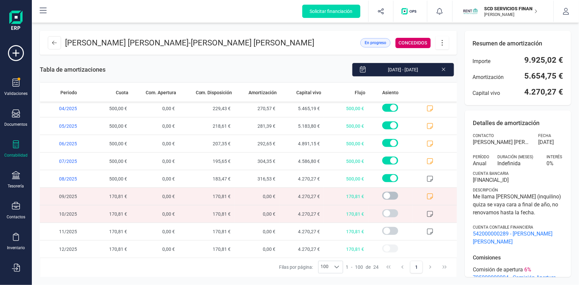
click at [386, 196] on span at bounding box center [390, 196] width 16 height 8
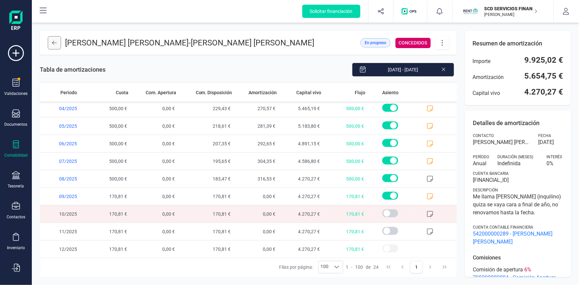
click at [56, 42] on icon at bounding box center [54, 42] width 5 height 5
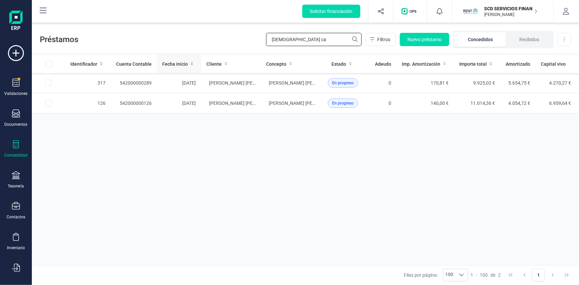
drag, startPoint x: 300, startPoint y: 37, endPoint x: 182, endPoint y: 55, distance: 119.1
click at [183, 53] on div "Préstamos jesus ca Filtros Nuevo préstamo Concedidos Recibidos Descargar Excel …" at bounding box center [305, 154] width 547 height 262
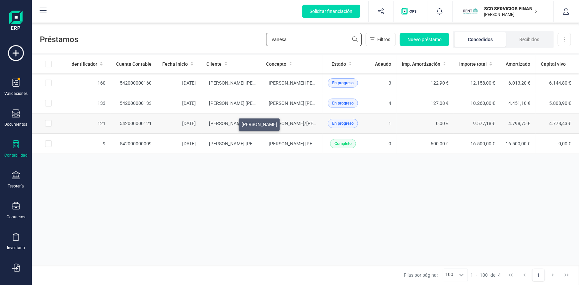
type input "vanesa"
click at [231, 123] on span "[PERSON_NAME]" at bounding box center [227, 123] width 36 height 5
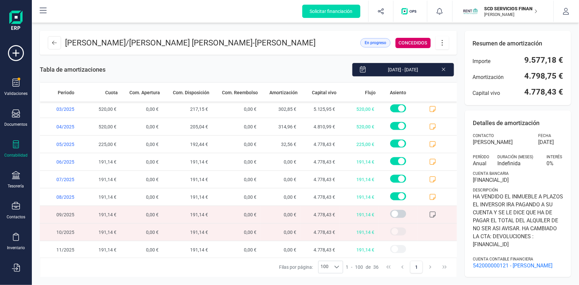
scroll to position [476, 0]
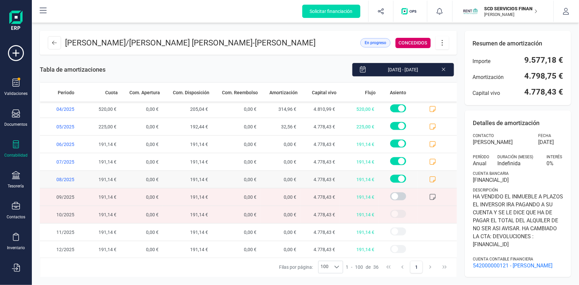
click at [429, 178] on icon at bounding box center [432, 179] width 7 height 7
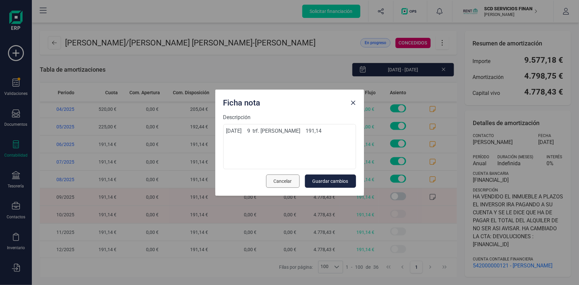
click at [291, 179] on span "Cancelar" at bounding box center [283, 181] width 18 height 7
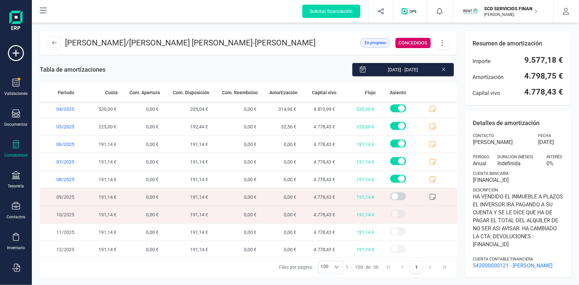
click at [429, 194] on icon at bounding box center [432, 197] width 7 height 7
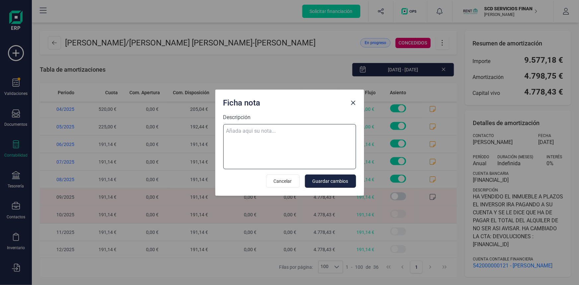
click at [262, 128] on textarea "Descripción" at bounding box center [289, 146] width 133 height 45
paste textarea "06-oct-25 10 trf. vanesa garcia ruiz 115,00"
type textarea "06-oct-25 10 trf. vanesa garcia ruiz 115,00"
click at [281, 179] on span "Cancelar" at bounding box center [283, 181] width 18 height 7
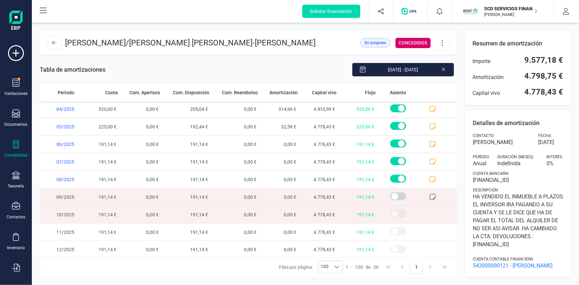
click at [429, 194] on icon at bounding box center [432, 197] width 7 height 7
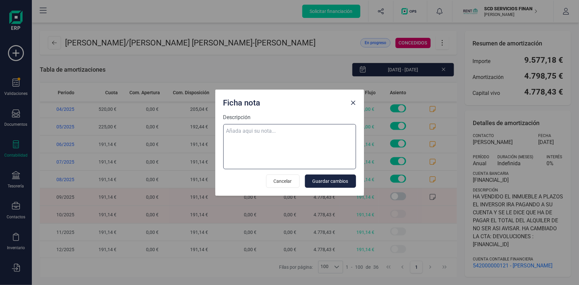
click at [251, 131] on textarea "Descripción" at bounding box center [289, 146] width 133 height 45
paste textarea "06-oct-25 10 trf. vanesa garcia ruiz 115,00"
click at [246, 141] on textarea "06-oct-25 10 trf. vanesa garcia ruiz 115,00" at bounding box center [289, 146] width 133 height 45
paste textarea "07-oct-25 10 trf. vanesa garcia ruiz 285,00"
type textarea "06-oct-25 10 trf. vanesa garcia ruiz 115,00 07-oct-25 10 trf. vanesa garcia rui…"
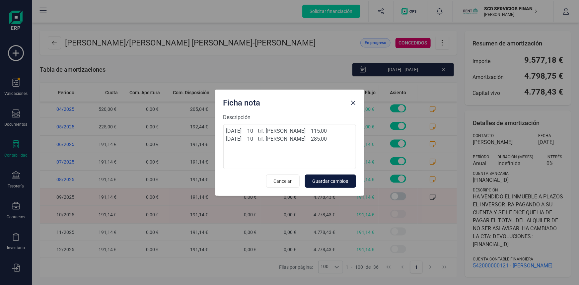
click at [336, 180] on span "Guardar cambios" at bounding box center [331, 181] width 36 height 7
click at [279, 180] on span "Cancelar" at bounding box center [283, 181] width 18 height 7
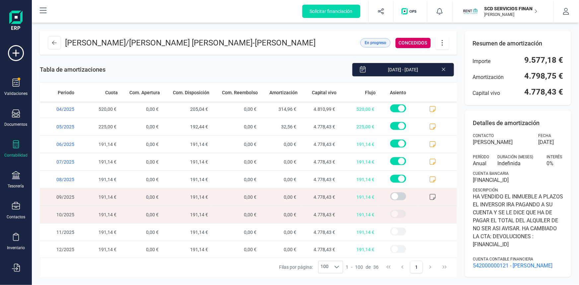
click at [428, 192] on span at bounding box center [437, 196] width 39 height 17
click at [430, 196] on icon at bounding box center [432, 197] width 7 height 7
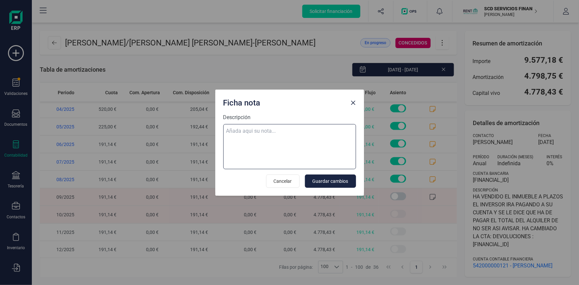
click at [274, 131] on textarea "Descripción" at bounding box center [289, 146] width 133 height 45
paste textarea "07-oct-25 10 trf. vanesa garcia ruiz 285,00"
click at [240, 136] on textarea "07-oct-25 10 trf. vanesa garcia ruiz 285,00" at bounding box center [289, 146] width 133 height 45
paste textarea "06-oct-25 10 trf. vanesa garcia ruiz 115,00"
type textarea "07-oct-25 10 trf. vanesa garcia ruiz 285,00 06-oct-25 10 trf. vanesa garcia rui…"
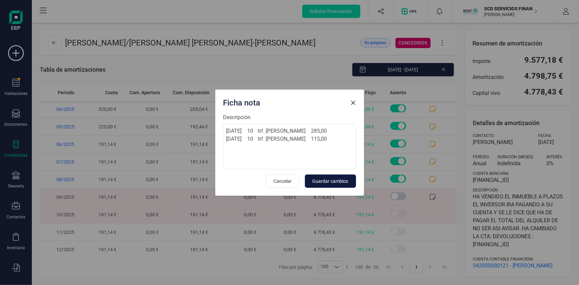
click at [342, 178] on span "Guardar cambios" at bounding box center [331, 181] width 36 height 7
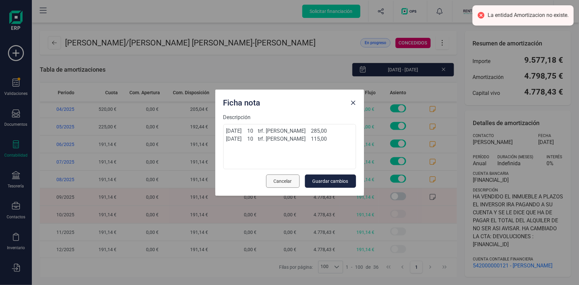
click at [282, 178] on span "Cancelar" at bounding box center [283, 181] width 18 height 7
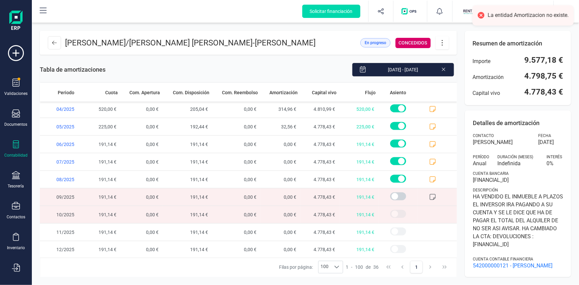
click at [444, 41] on icon at bounding box center [442, 42] width 13 height 7
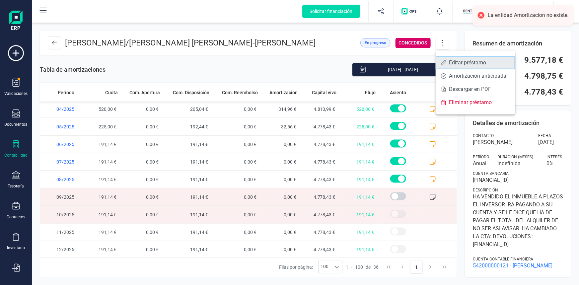
click at [452, 62] on span "Editar préstamo" at bounding box center [479, 62] width 61 height 5
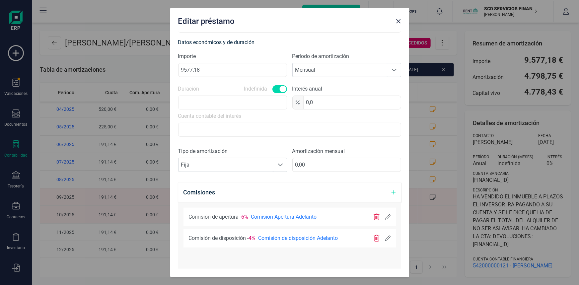
scroll to position [181, 0]
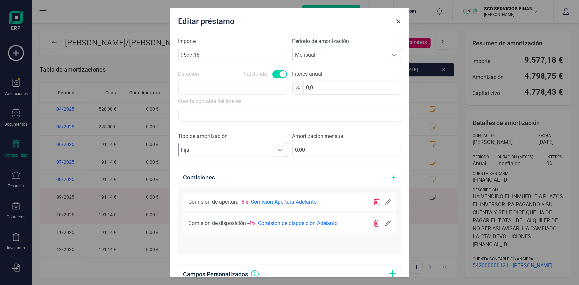
click at [280, 148] on span at bounding box center [280, 149] width 5 height 5
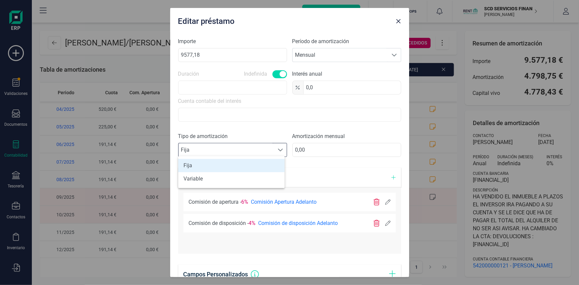
scroll to position [4, 30]
click at [206, 178] on li "Variable" at bounding box center [231, 178] width 107 height 13
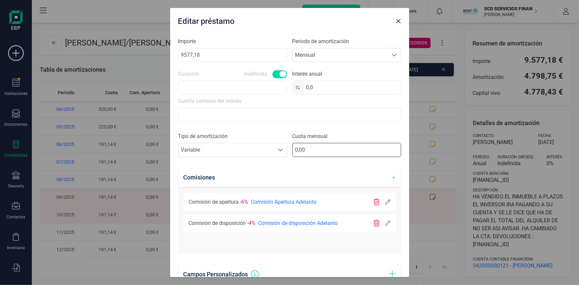
click at [311, 147] on input "0,00" at bounding box center [346, 150] width 109 height 14
type input "200,00"
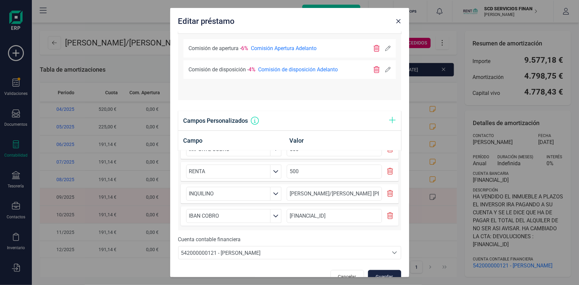
scroll to position [348, 0]
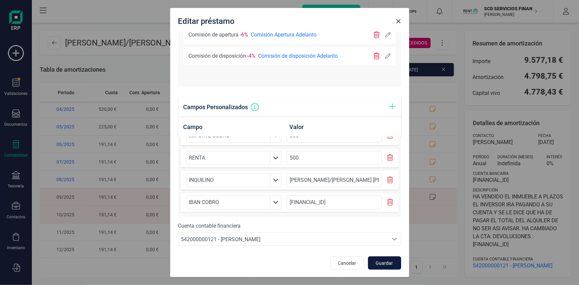
click at [385, 261] on span "Guardar" at bounding box center [385, 263] width 18 height 7
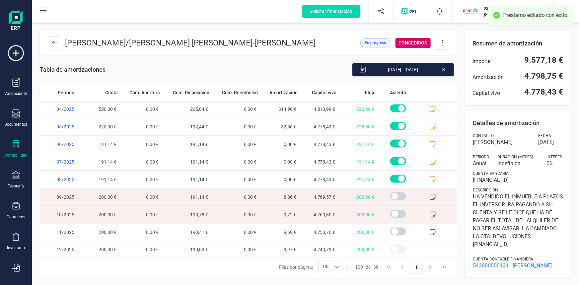
click at [429, 195] on icon at bounding box center [432, 197] width 7 height 7
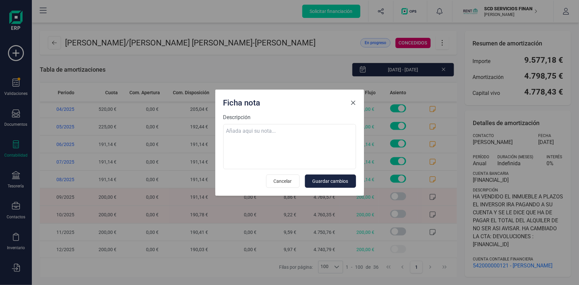
click at [355, 103] on span "Close" at bounding box center [353, 102] width 5 height 5
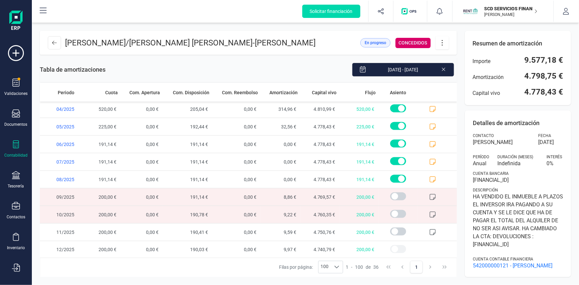
click at [429, 196] on icon at bounding box center [432, 197] width 7 height 7
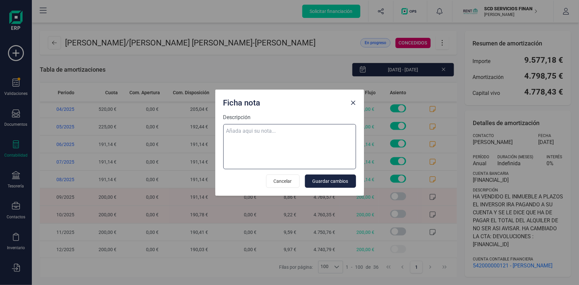
click at [281, 129] on textarea "Descripción" at bounding box center [289, 146] width 133 height 45
paste textarea "06-oct-25 10 trf. vanesa garcia ruiz 115,00"
click at [292, 144] on textarea "06-oct-25 10 trf. vanesa garcia ruiz 115,00" at bounding box center [289, 146] width 133 height 45
paste textarea "07-oct-25 10 trf. vanesa garcia ruiz 285,00"
type textarea "06-oct-25 10 trf. vanesa garcia ruiz 115,00 07-oct-25 10 trf. vanesa garcia rui…"
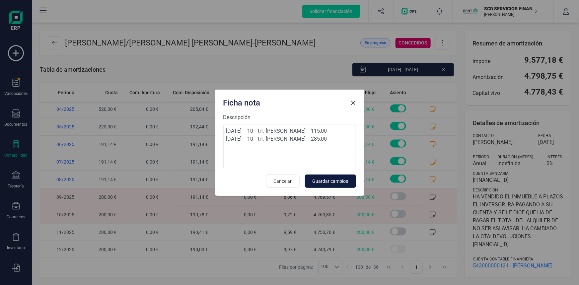
click at [331, 179] on span "Guardar cambios" at bounding box center [331, 181] width 36 height 7
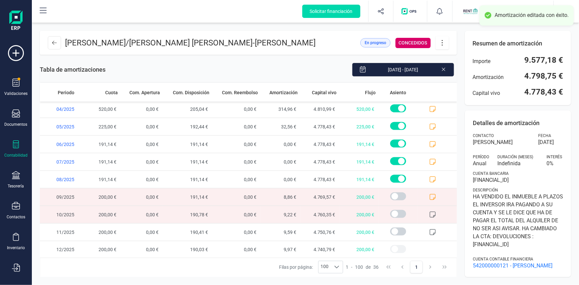
click at [424, 196] on span at bounding box center [437, 196] width 39 height 17
click at [429, 212] on icon at bounding box center [432, 214] width 7 height 7
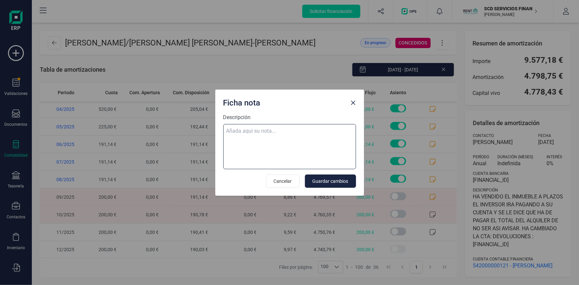
click at [262, 129] on textarea "Descripción" at bounding box center [289, 146] width 133 height 45
paste textarea "07-oct-25 10 trf. vanesa garcia ruiz 285,00"
click at [240, 137] on textarea "07-oct-25 10 trf. vanesa garcia ruiz 285,00" at bounding box center [289, 146] width 133 height 45
paste textarea "06-oct-25 10 trf. vanesa garcia ruiz 115,00"
type textarea "07-oct-25 10 trf. vanesa garcia ruiz 285,00 06-oct-25 10 trf. vanesa garcia rui…"
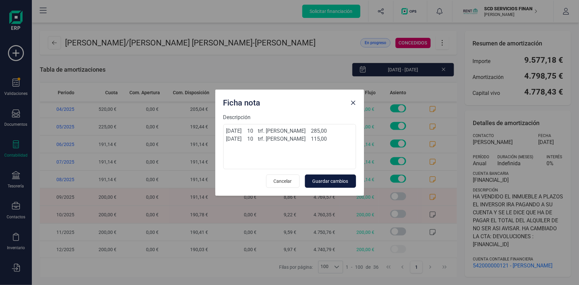
click at [328, 179] on span "Guardar cambios" at bounding box center [331, 181] width 36 height 7
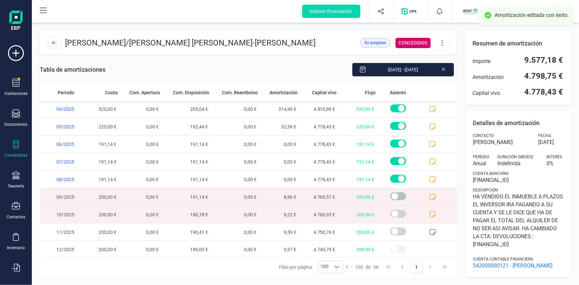
click at [390, 196] on span at bounding box center [398, 196] width 16 height 8
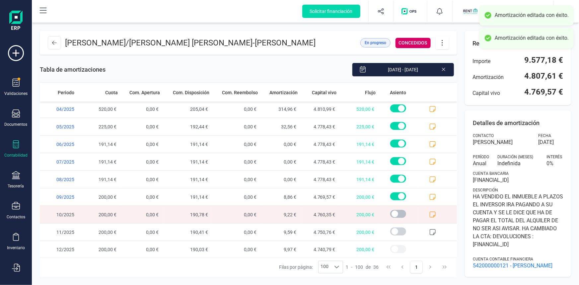
click at [391, 213] on span at bounding box center [398, 214] width 16 height 8
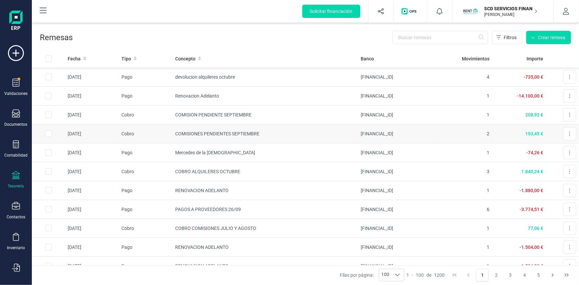
click at [231, 134] on td "COMISIONES PENDIENTES SEPTIEMBRE" at bounding box center [265, 133] width 185 height 19
